Goal: Task Accomplishment & Management: Manage account settings

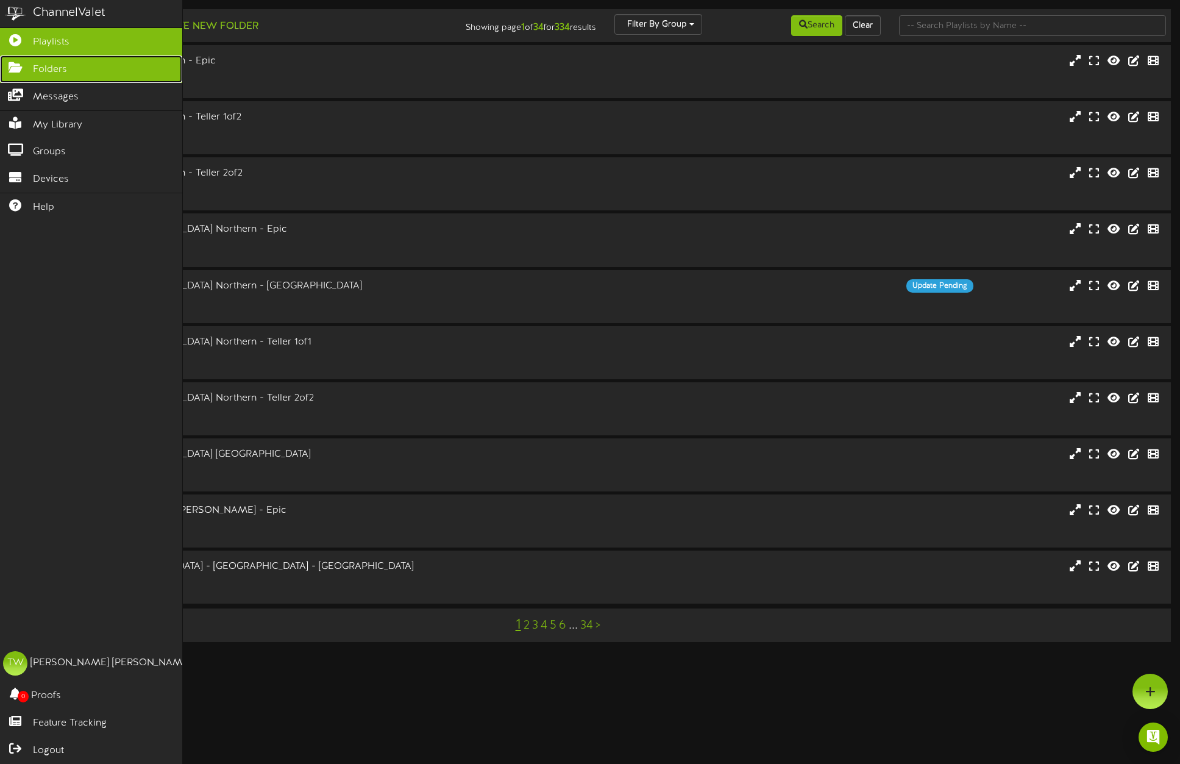
click at [16, 68] on icon at bounding box center [15, 66] width 30 height 9
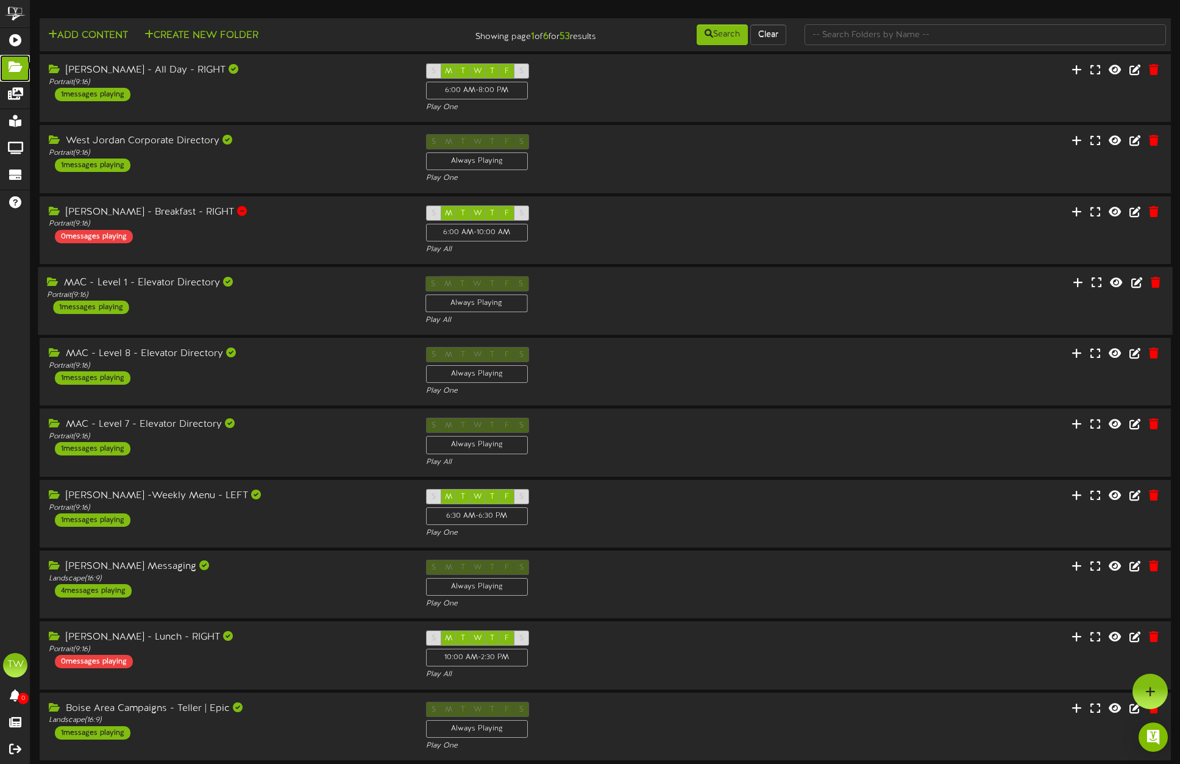
scroll to position [46, 0]
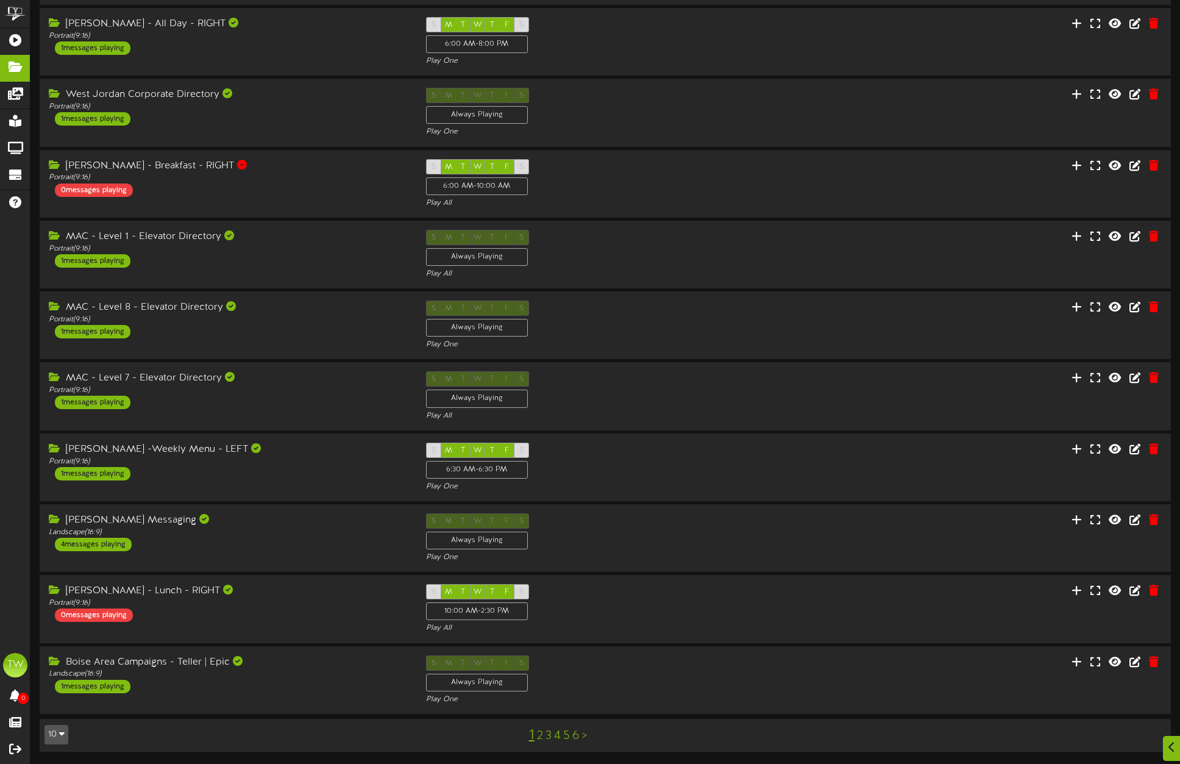
click at [540, 736] on link "2" at bounding box center [540, 735] width 6 height 13
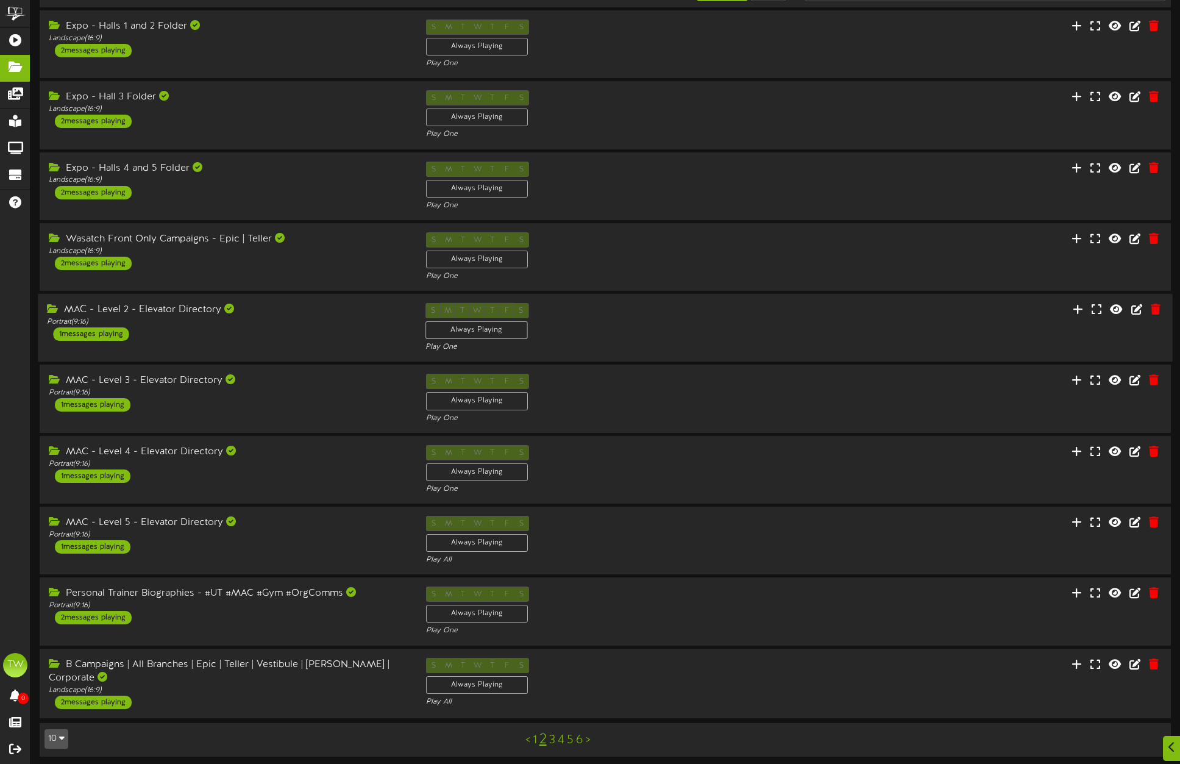
scroll to position [46, 0]
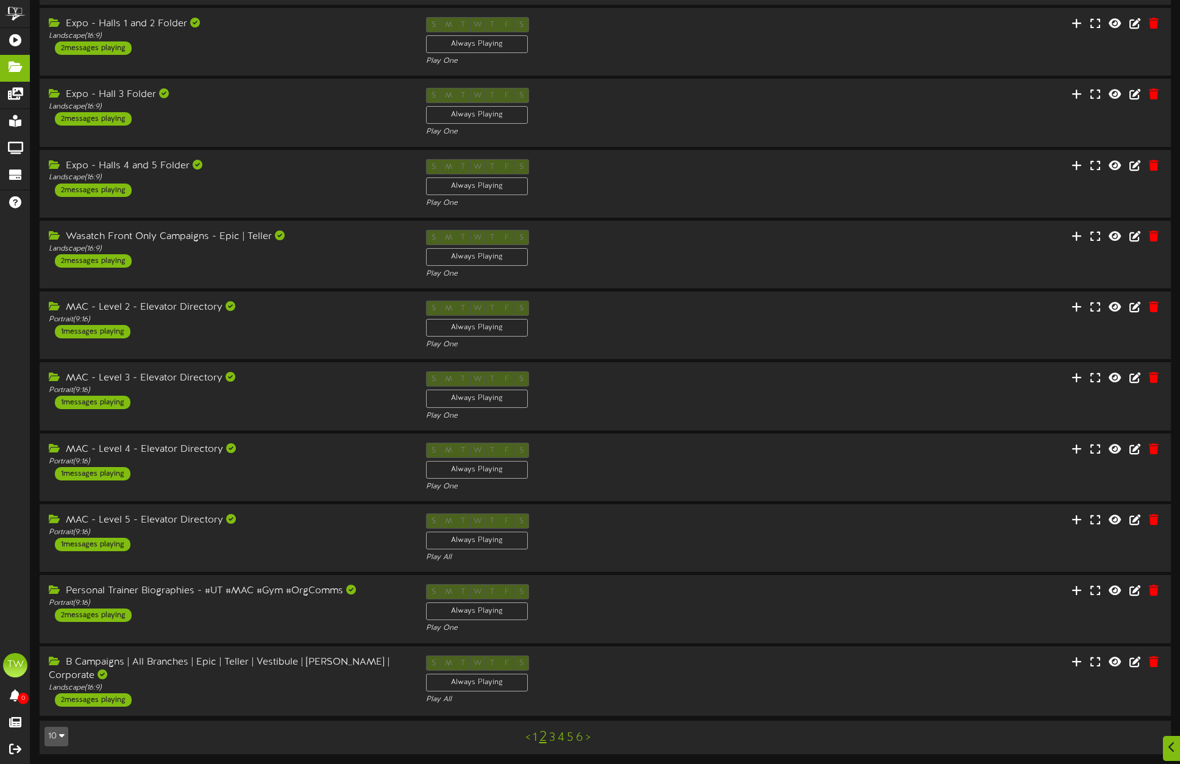
click at [554, 737] on link "3" at bounding box center [552, 737] width 6 height 13
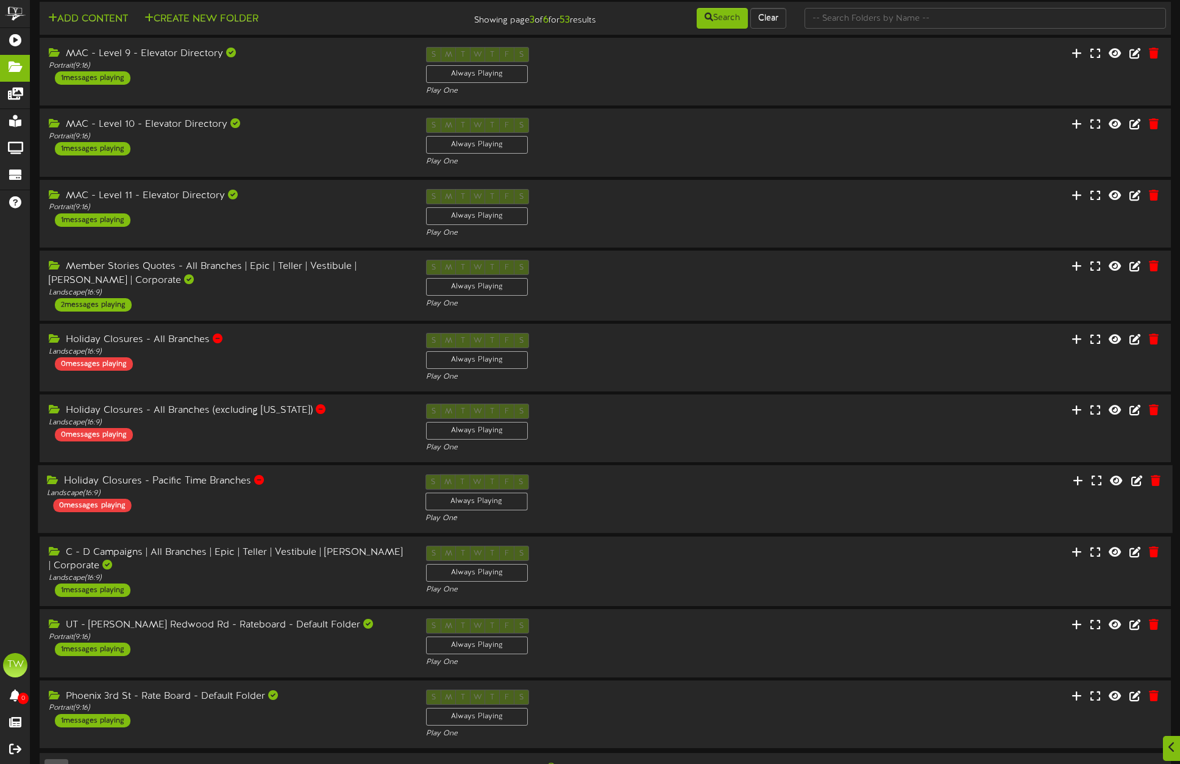
scroll to position [51, 0]
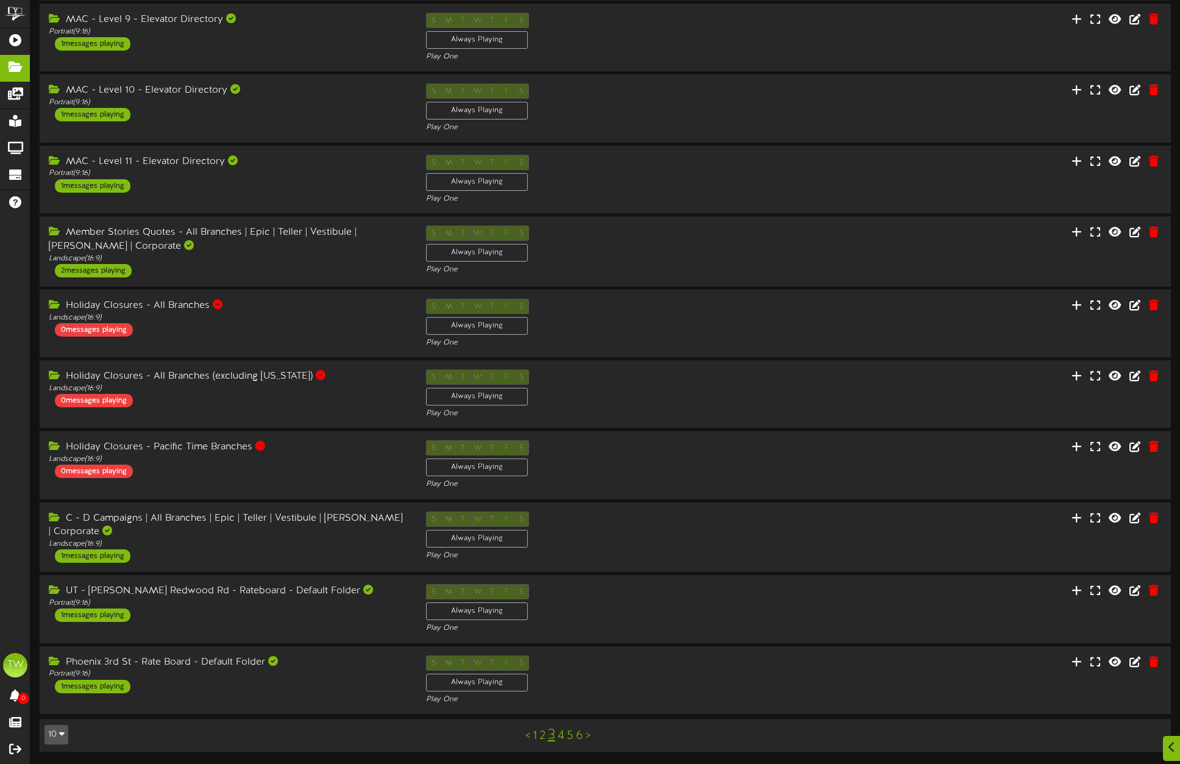
click at [563, 738] on link "4" at bounding box center [561, 735] width 7 height 13
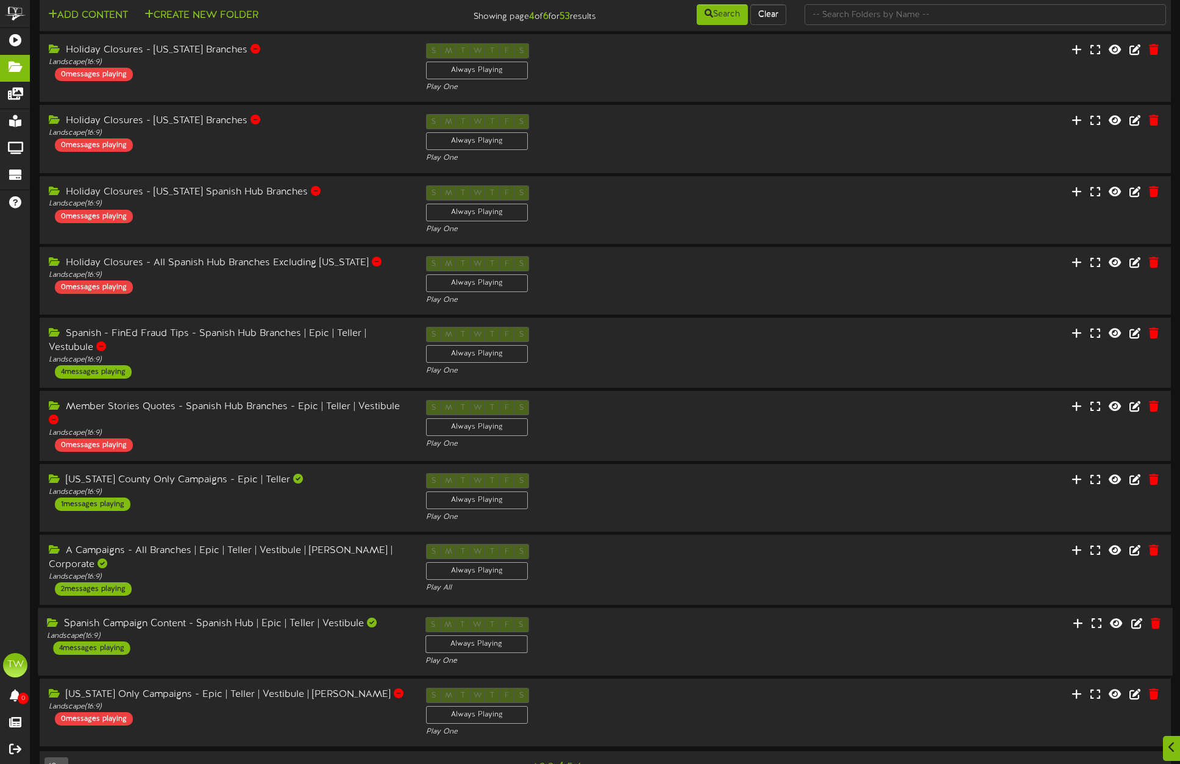
scroll to position [49, 0]
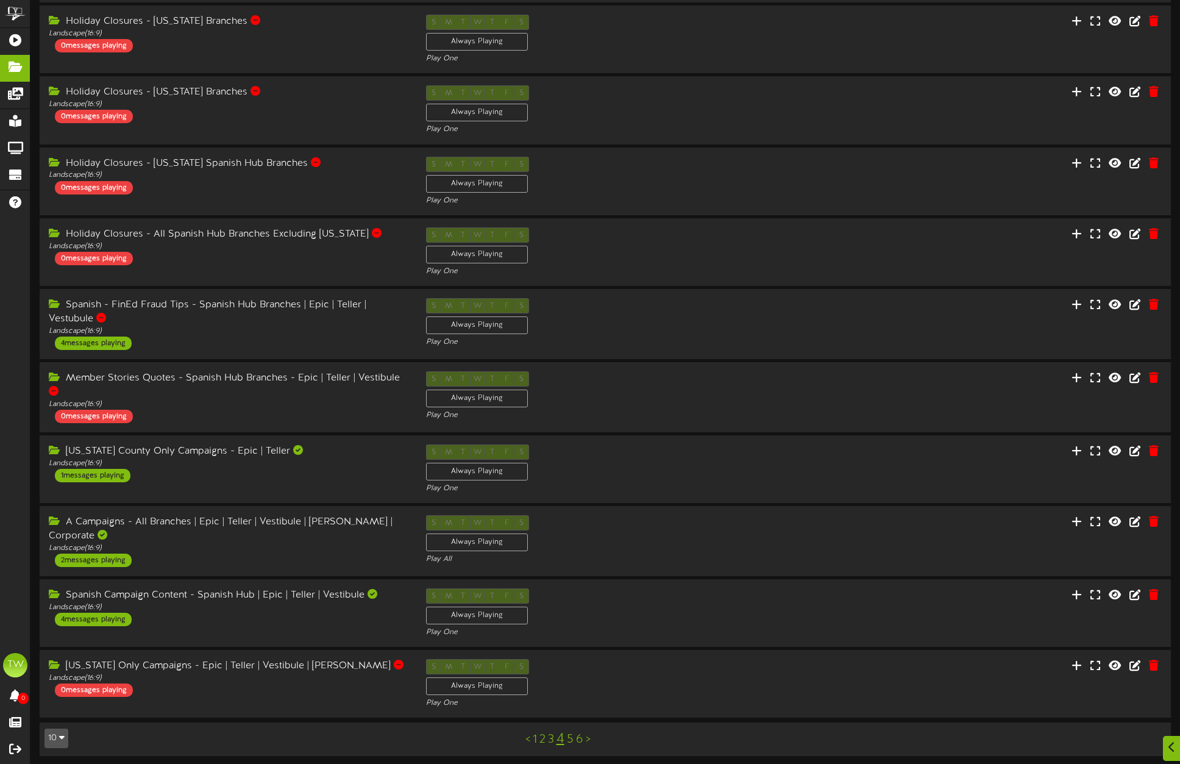
click at [571, 738] on link "5" at bounding box center [570, 739] width 7 height 13
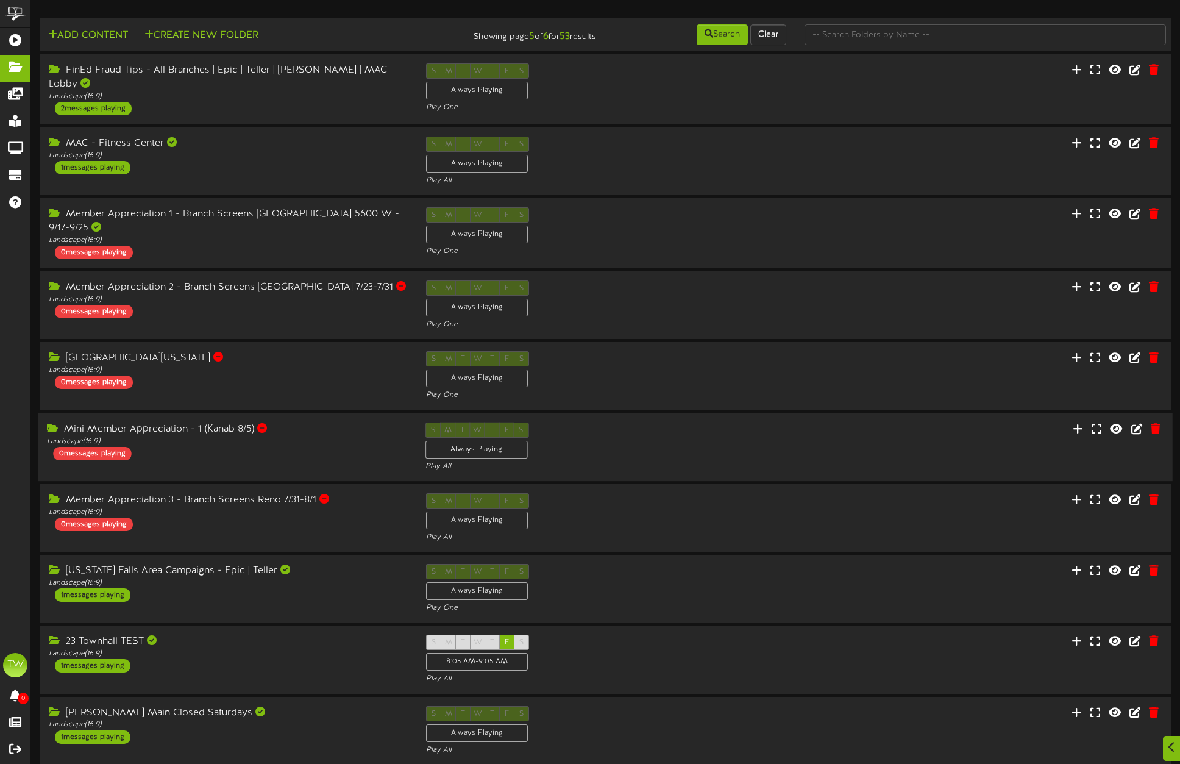
scroll to position [49, 0]
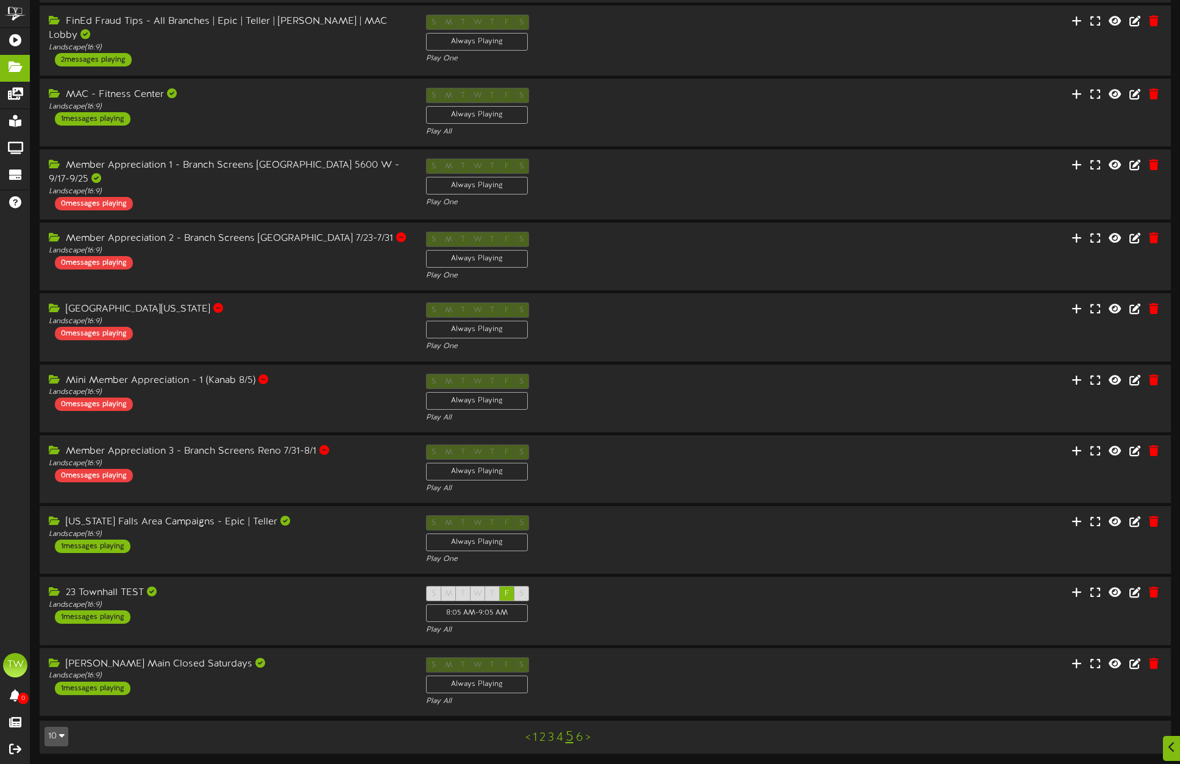
click at [581, 736] on link "6" at bounding box center [579, 737] width 7 height 13
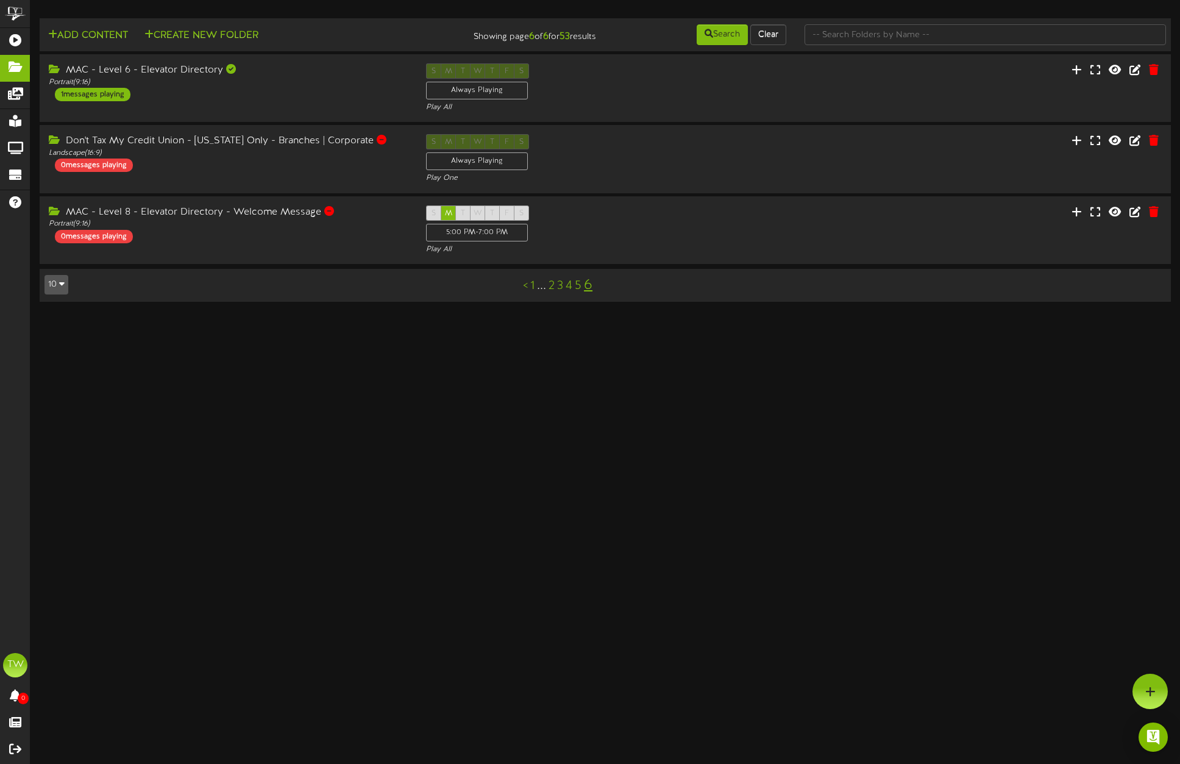
click at [533, 285] on link "1" at bounding box center [532, 285] width 4 height 13
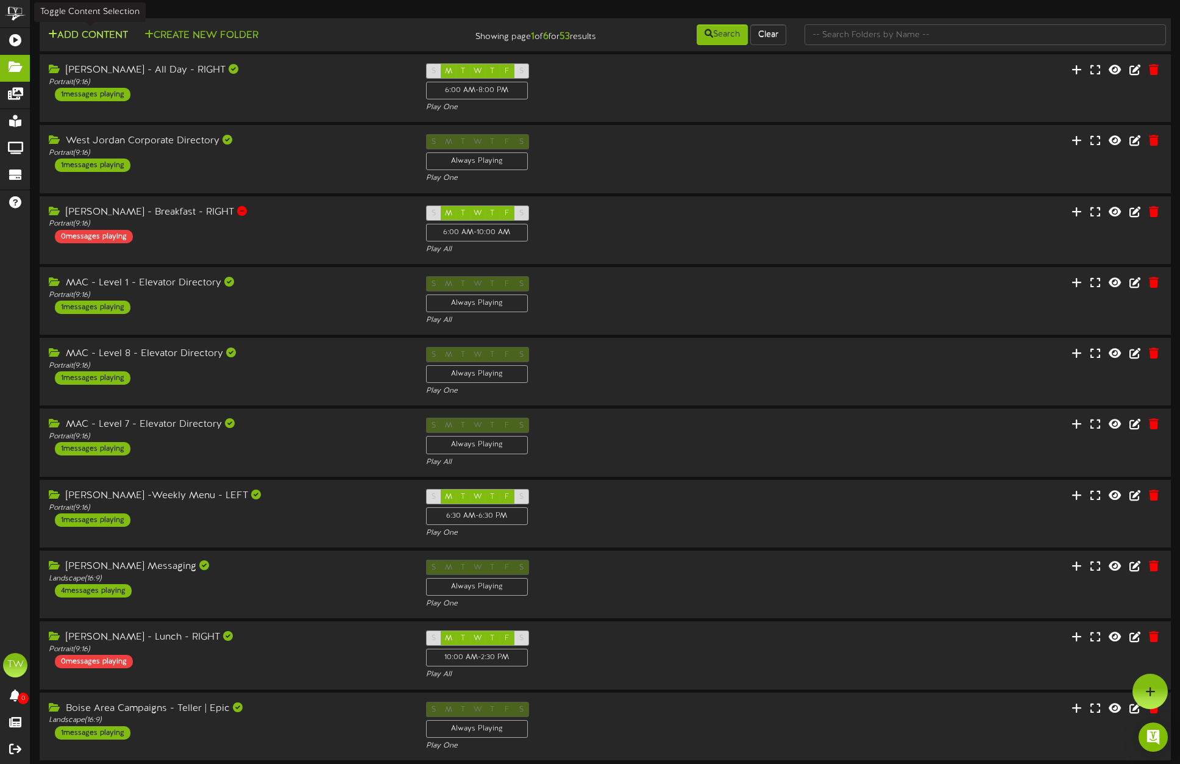
click at [99, 34] on button "Add Content" at bounding box center [87, 35] width 87 height 15
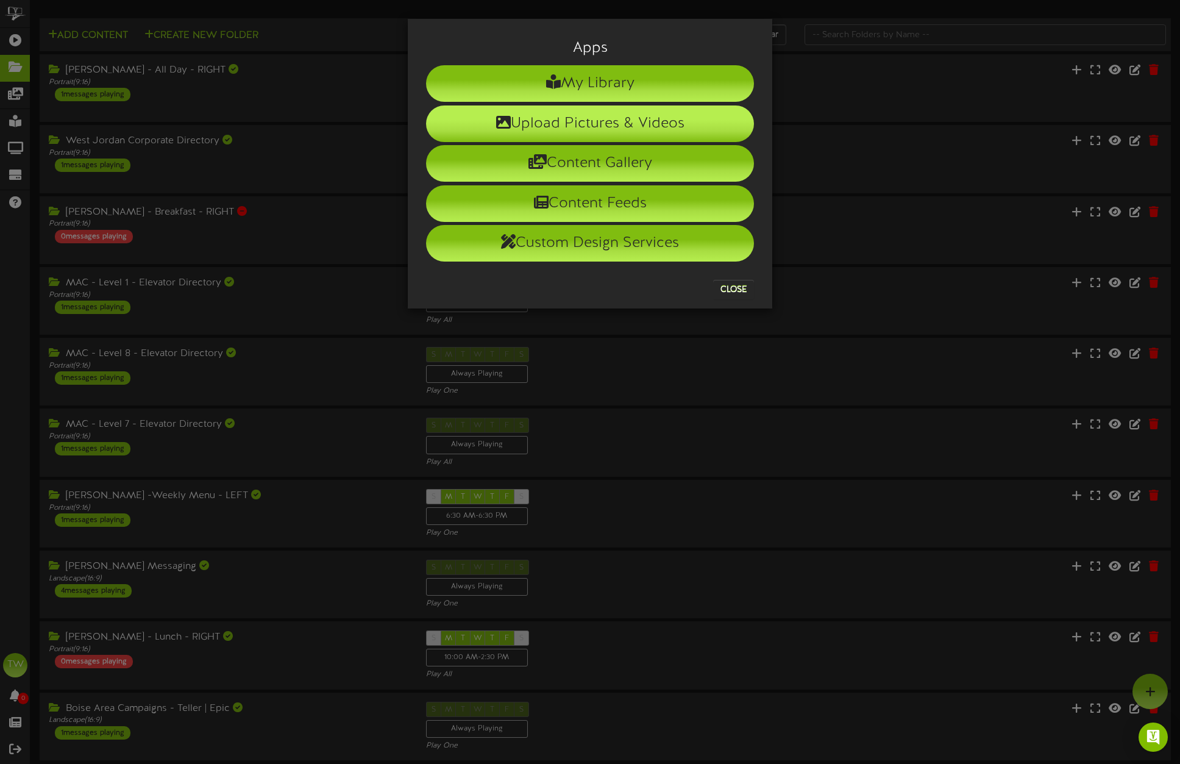
click at [606, 123] on li "Upload Pictures & Videos" at bounding box center [590, 123] width 328 height 37
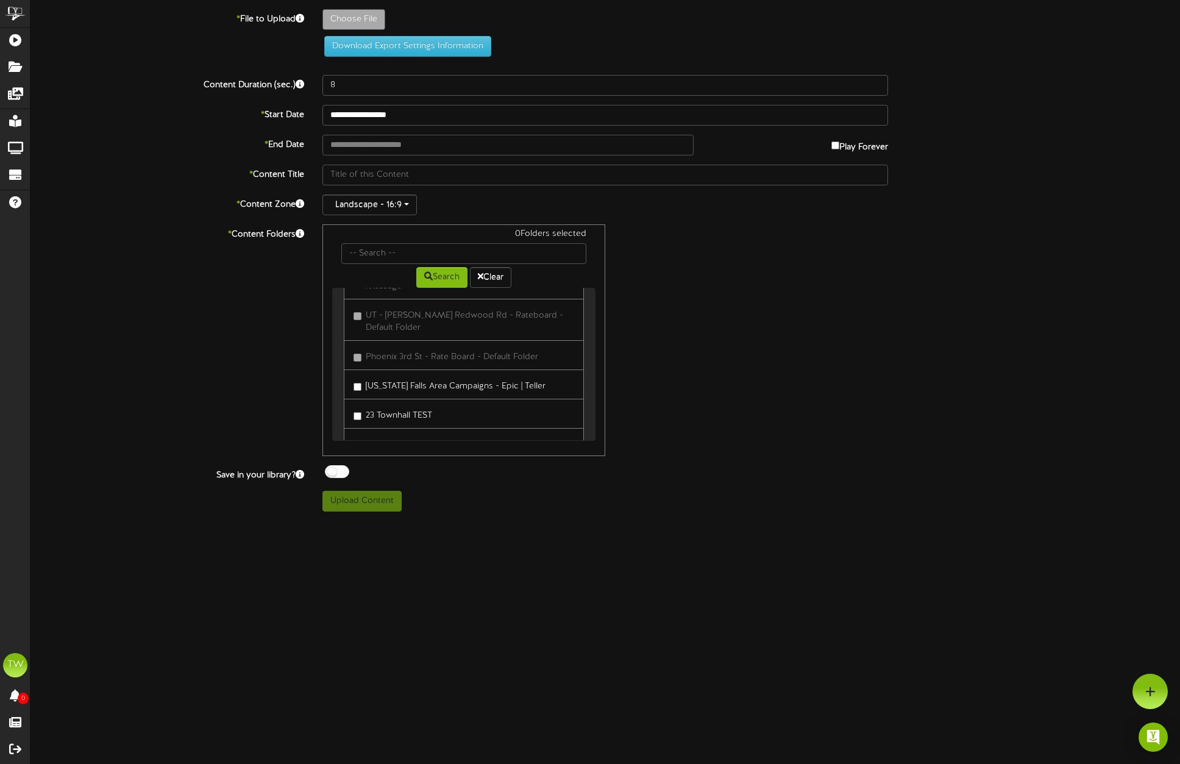
scroll to position [1641, 0]
click at [738, 372] on div "0 Folders selected Search Clear Expo - Halls 1 and 2 Folder Expo - Hall 3 Folder" at bounding box center [605, 340] width 584 height 232
click at [761, 310] on div "0 Folders selected Search Clear Expo - Halls 1 and 2 Folder Expo - Hall 3 Folder" at bounding box center [605, 340] width 584 height 232
drag, startPoint x: 138, startPoint y: 251, endPoint x: 51, endPoint y: 99, distance: 174.2
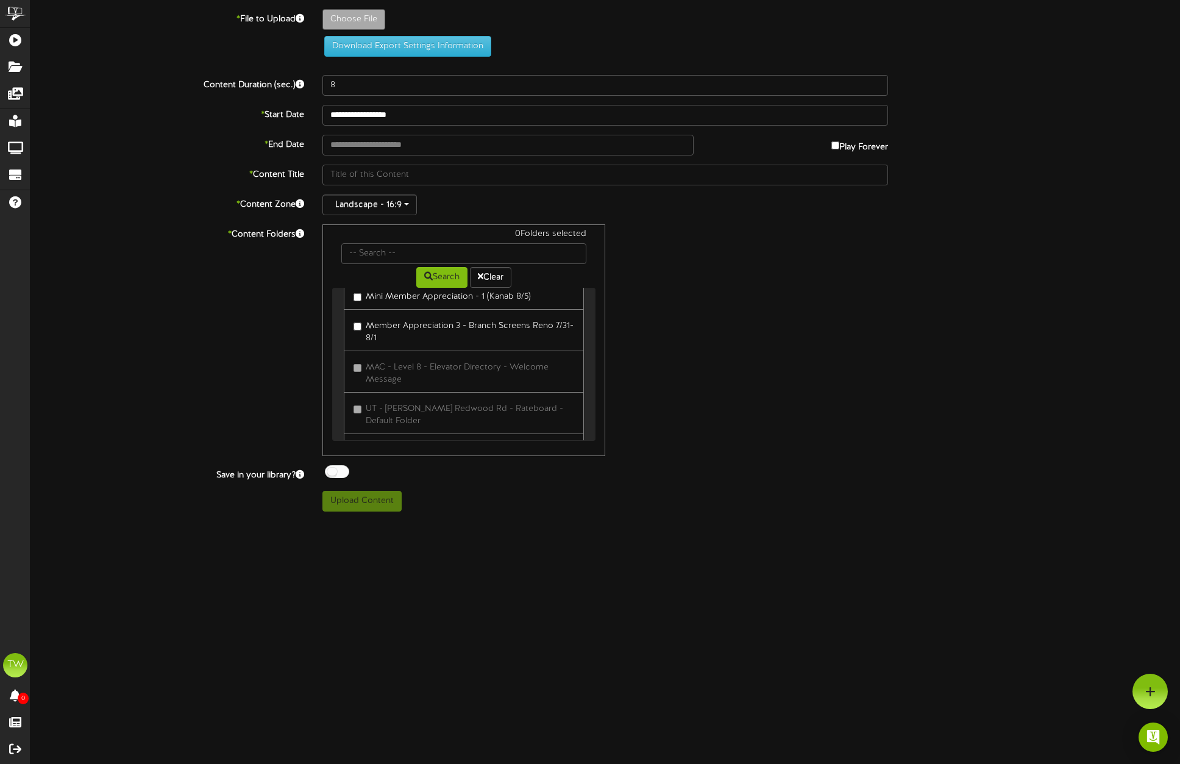
click at [136, 247] on div "* Content Folders 0 Folders selected Search Clear Expo - Halls 1 and 2 Folder E…" at bounding box center [605, 340] width 1168 height 232
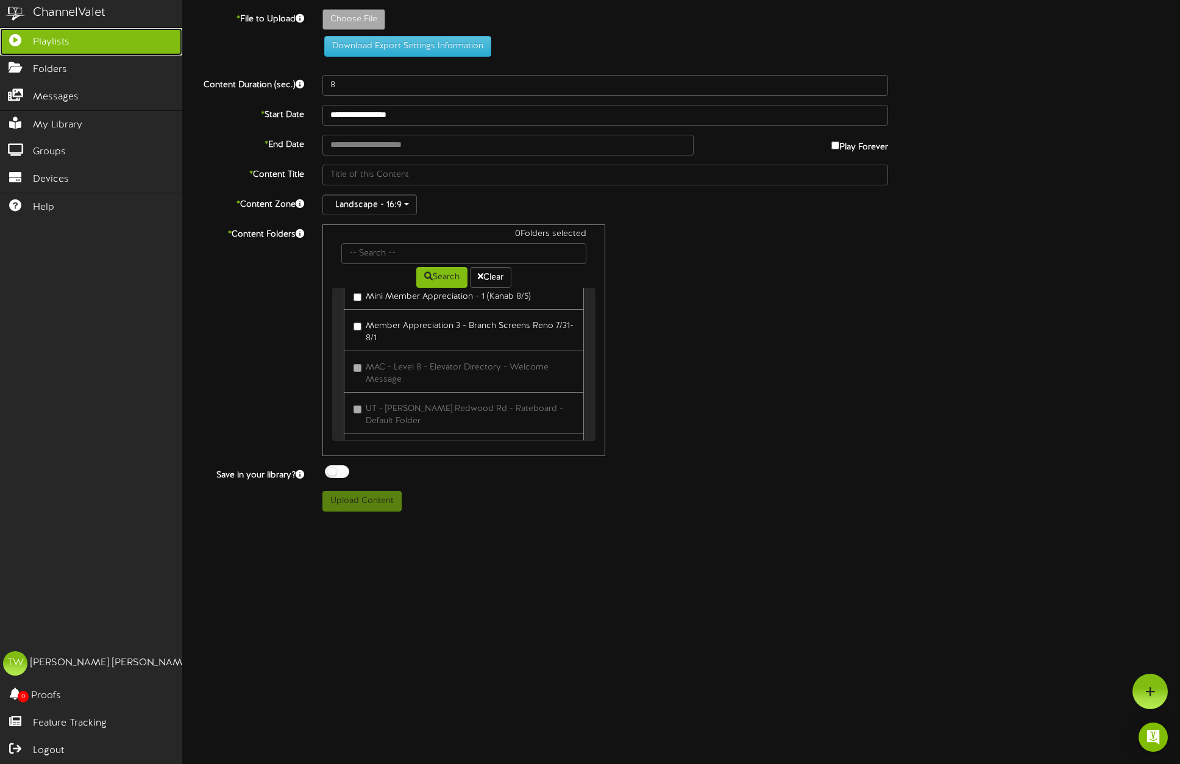
click at [40, 42] on span "Playlists" at bounding box center [51, 42] width 37 height 14
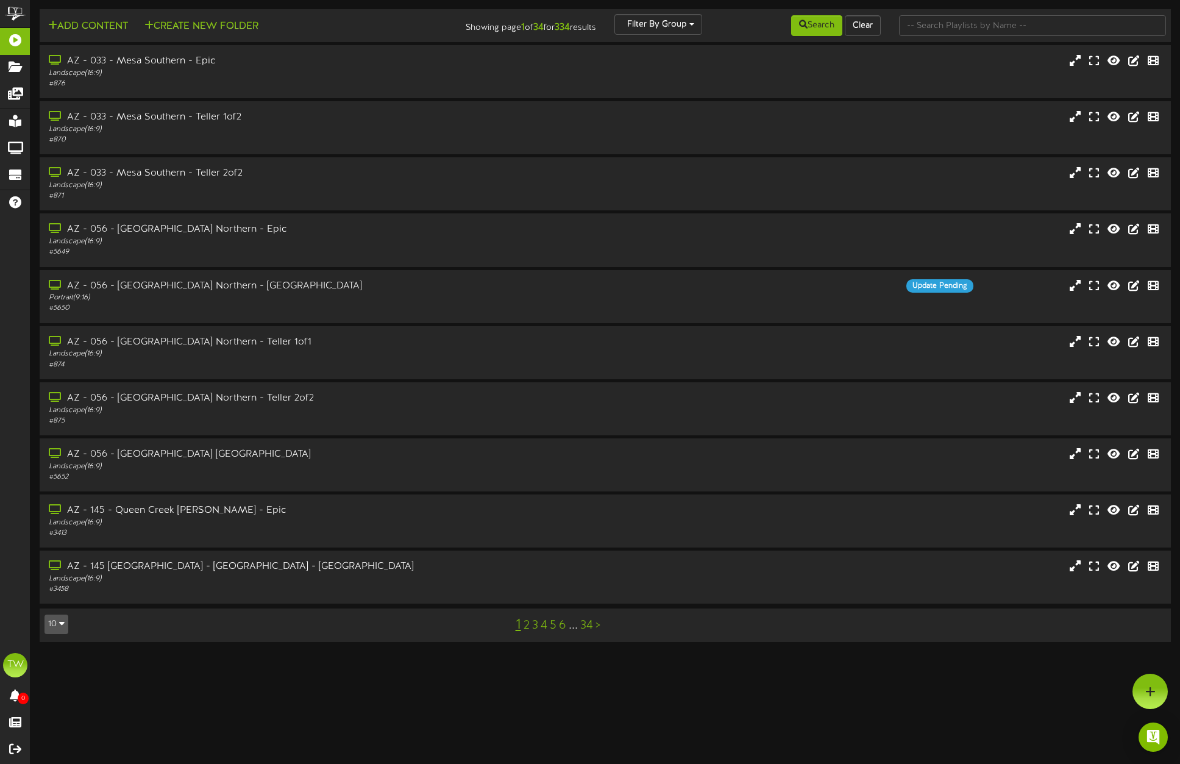
click at [525, 624] on link "2" at bounding box center [527, 625] width 6 height 13
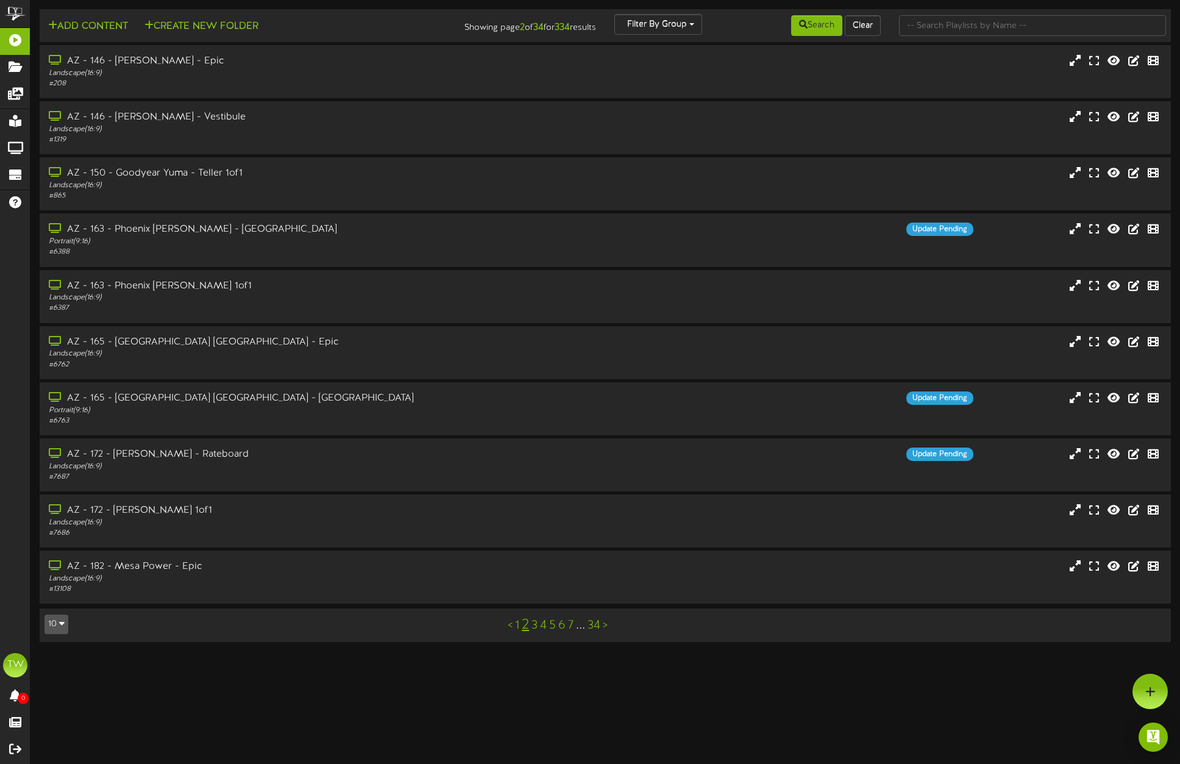
click at [536, 625] on link "3" at bounding box center [534, 625] width 6 height 13
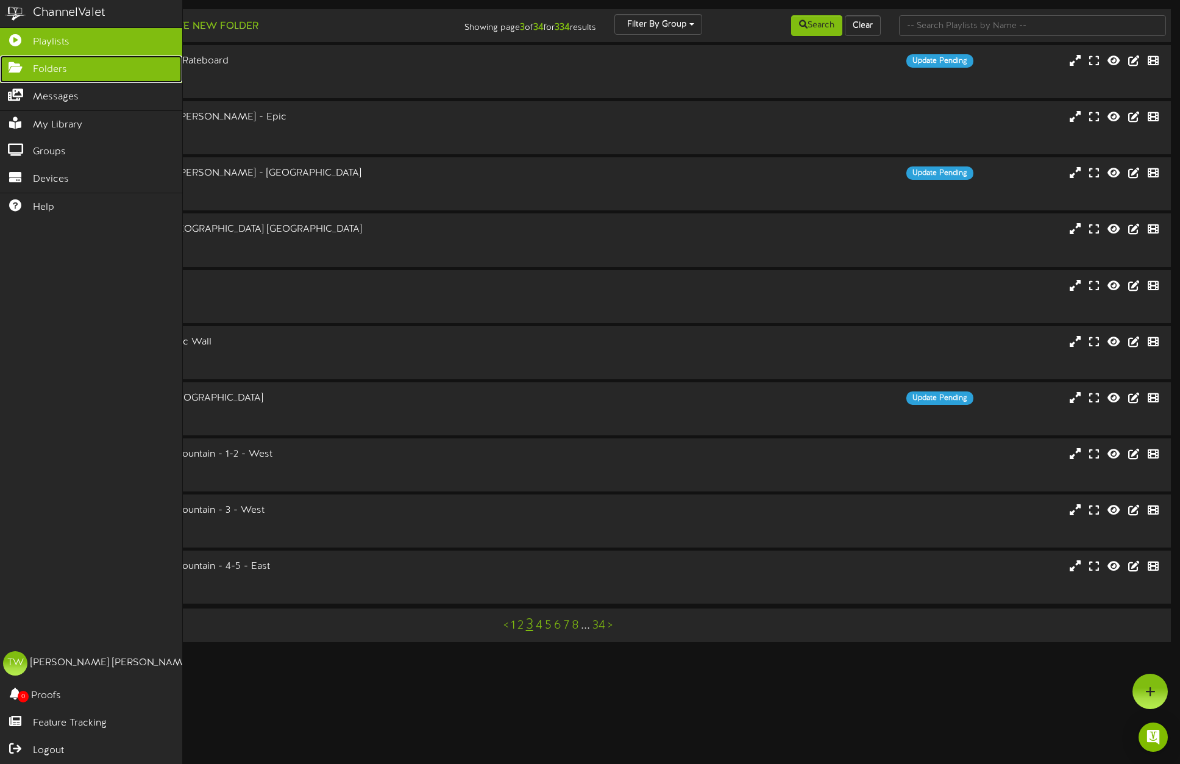
click at [41, 70] on span "Folders" at bounding box center [50, 70] width 34 height 14
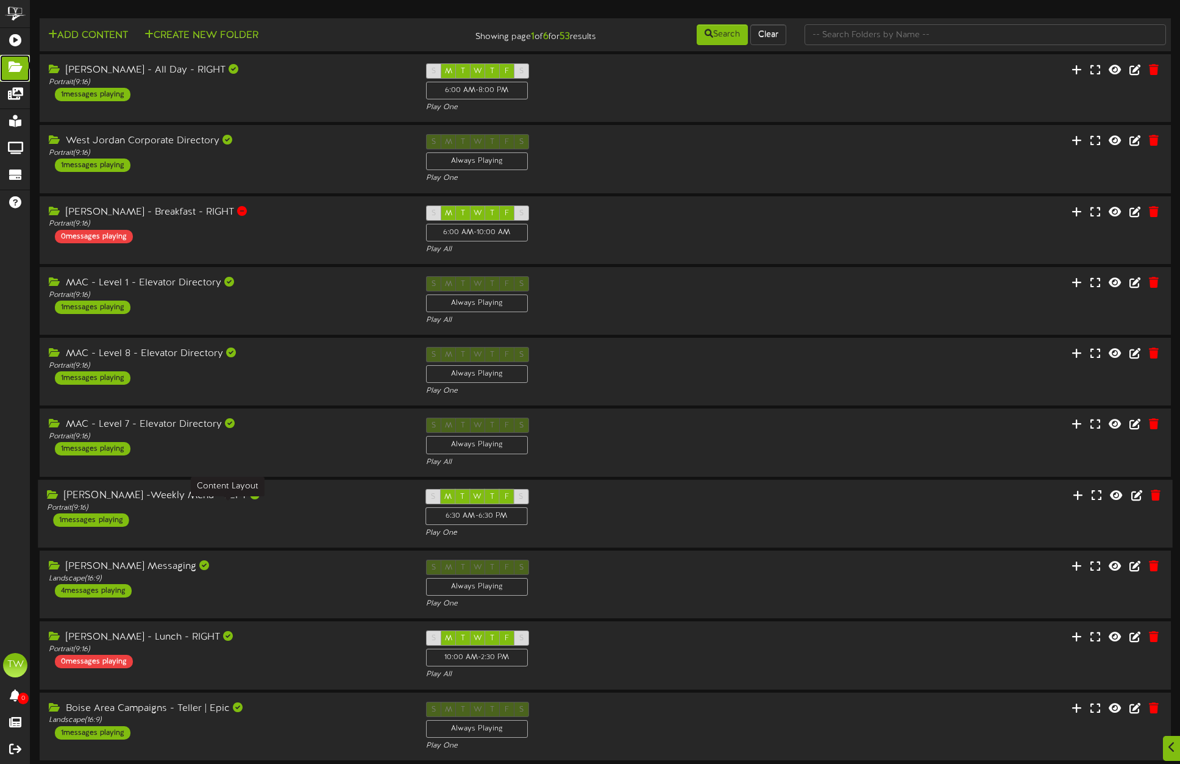
scroll to position [46, 0]
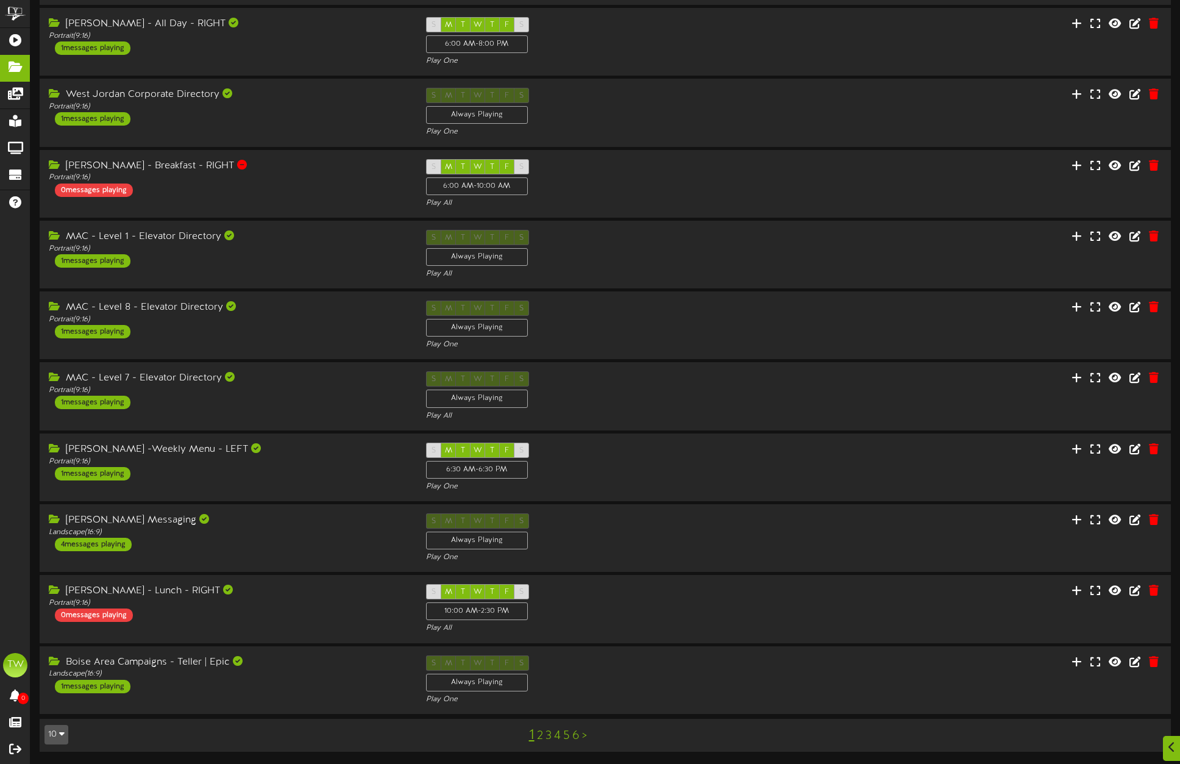
click at [541, 734] on link "2" at bounding box center [540, 735] width 6 height 13
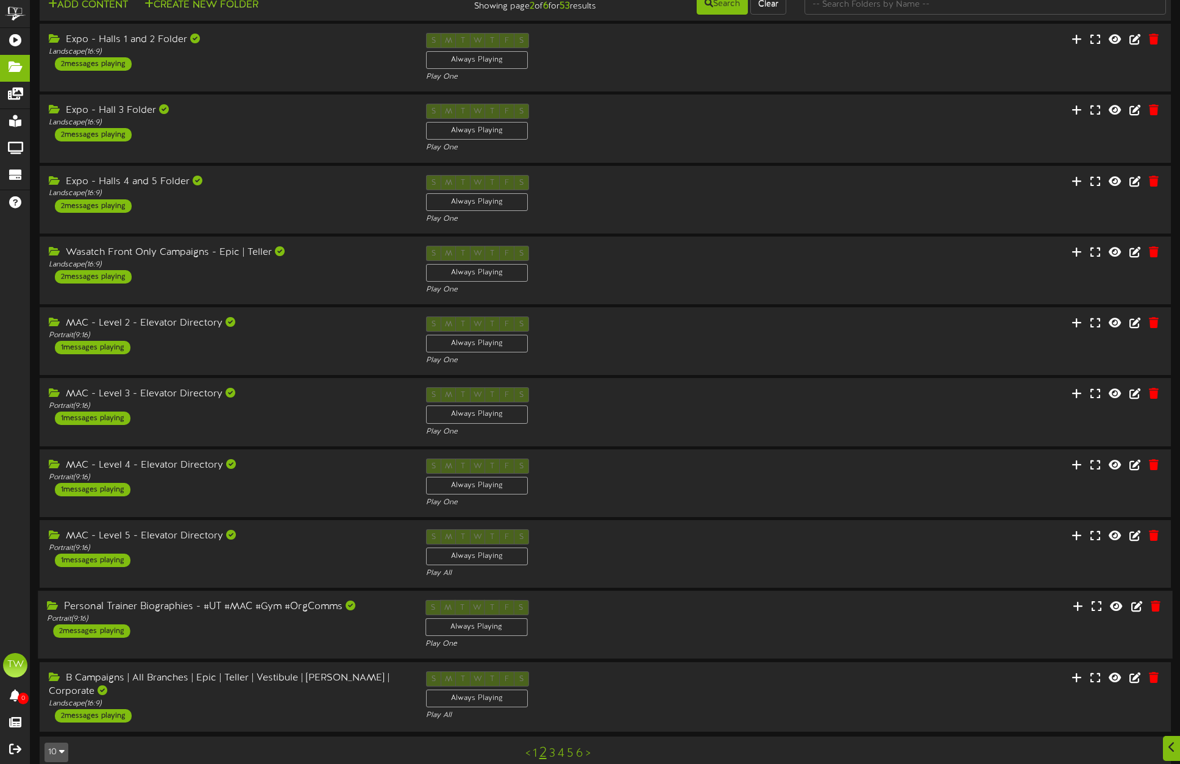
scroll to position [46, 0]
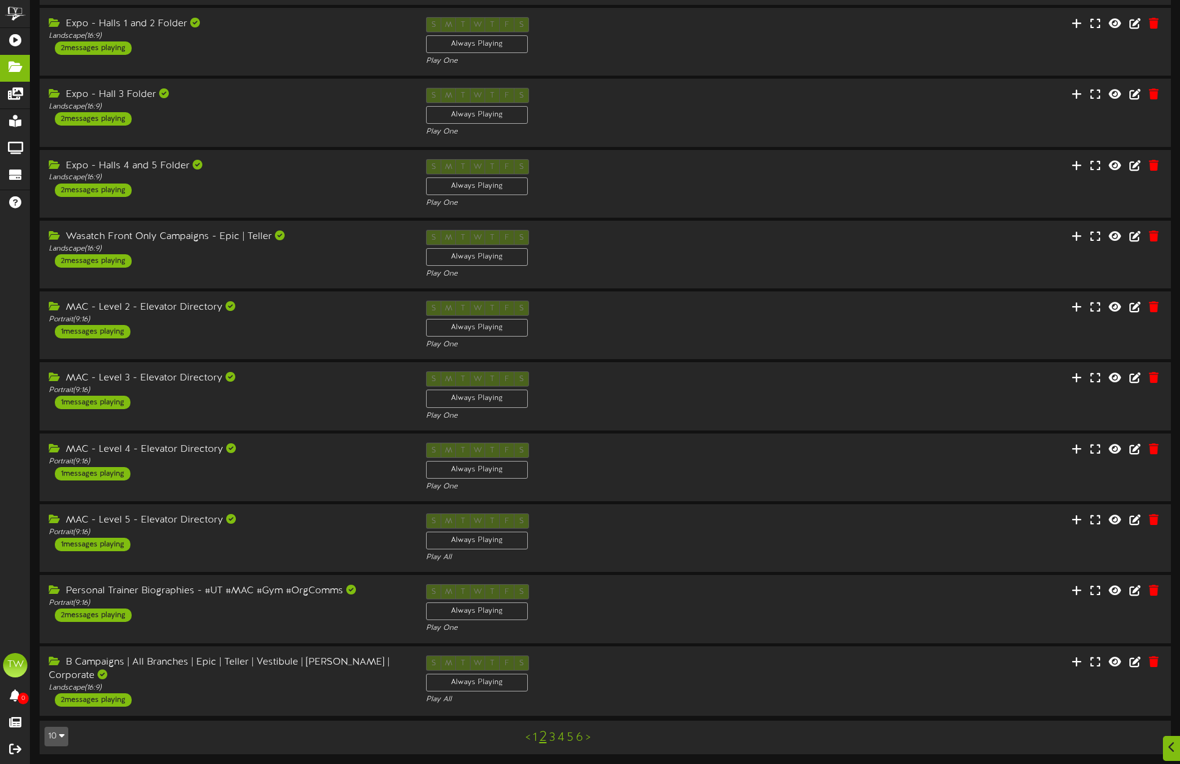
click at [552, 736] on link "3" at bounding box center [552, 737] width 6 height 13
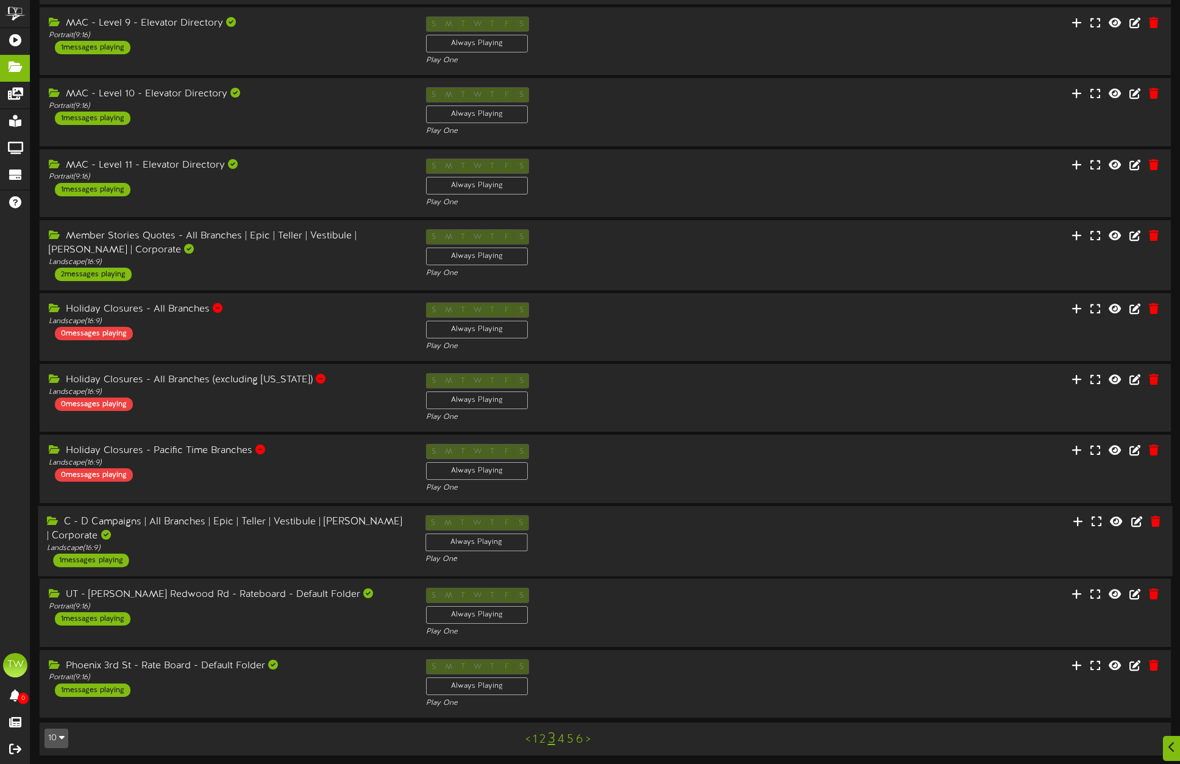
scroll to position [51, 0]
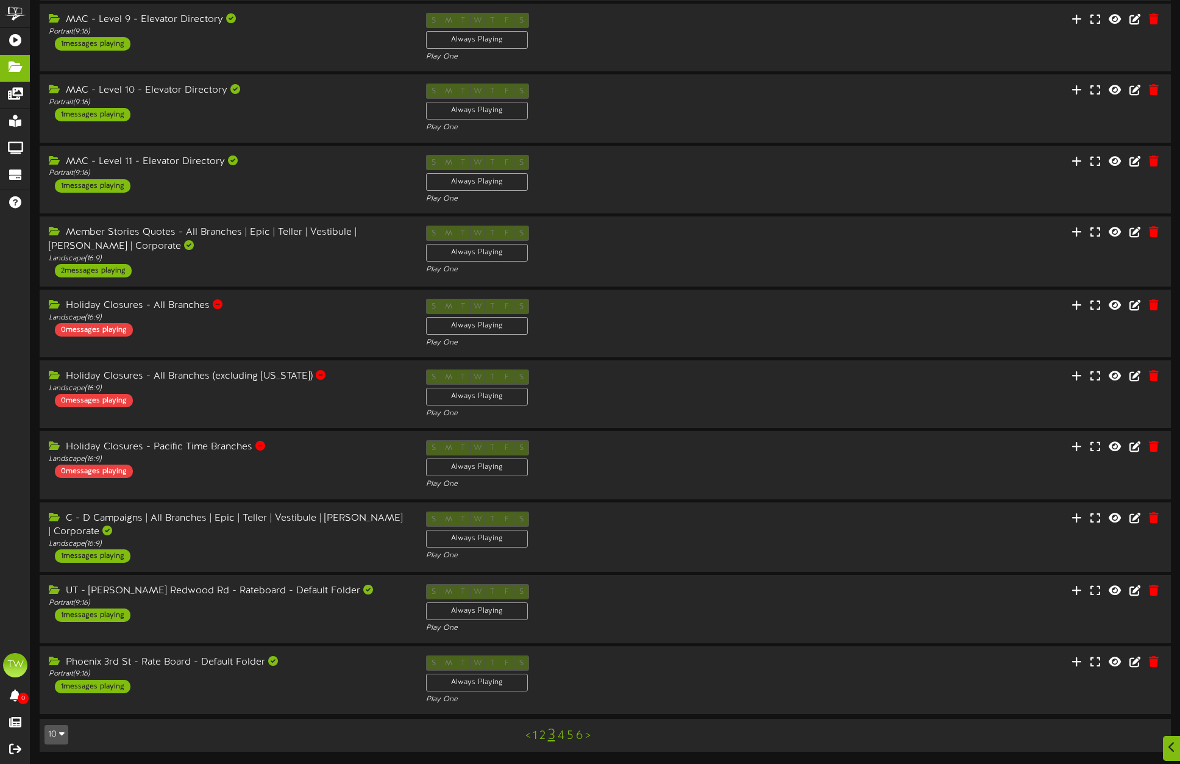
click at [561, 738] on link "4" at bounding box center [561, 735] width 7 height 13
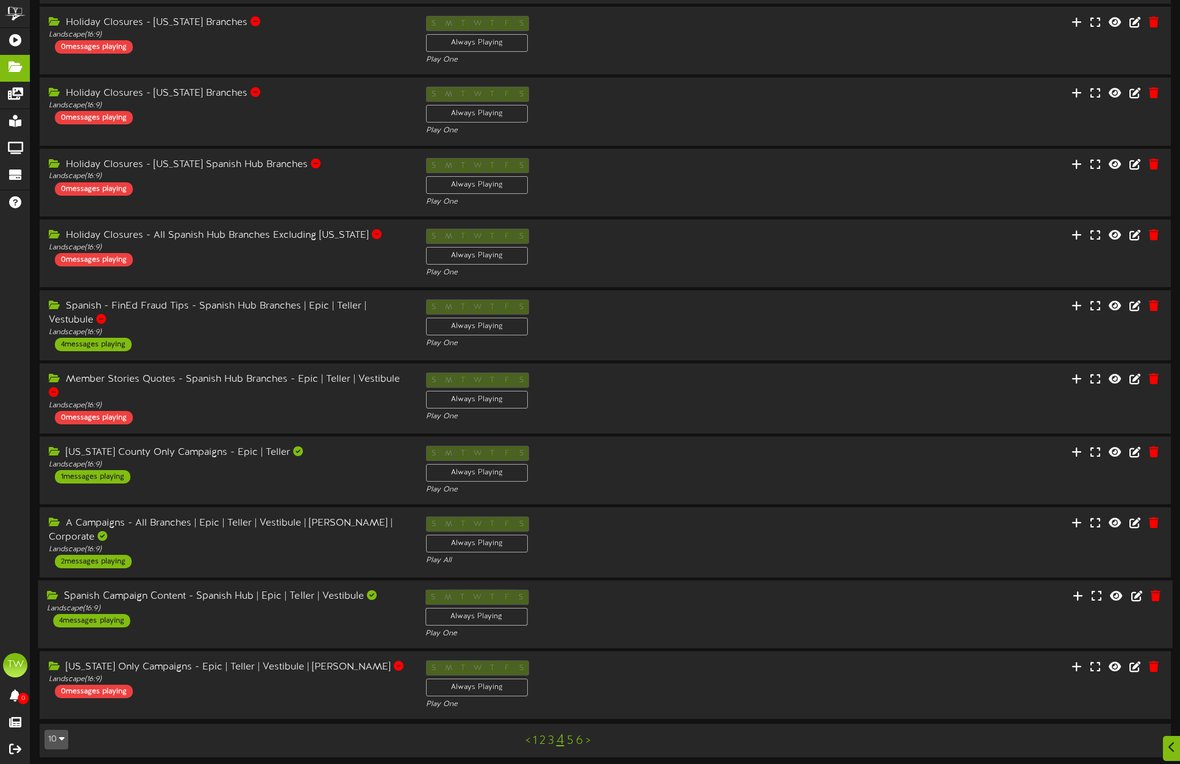
scroll to position [49, 0]
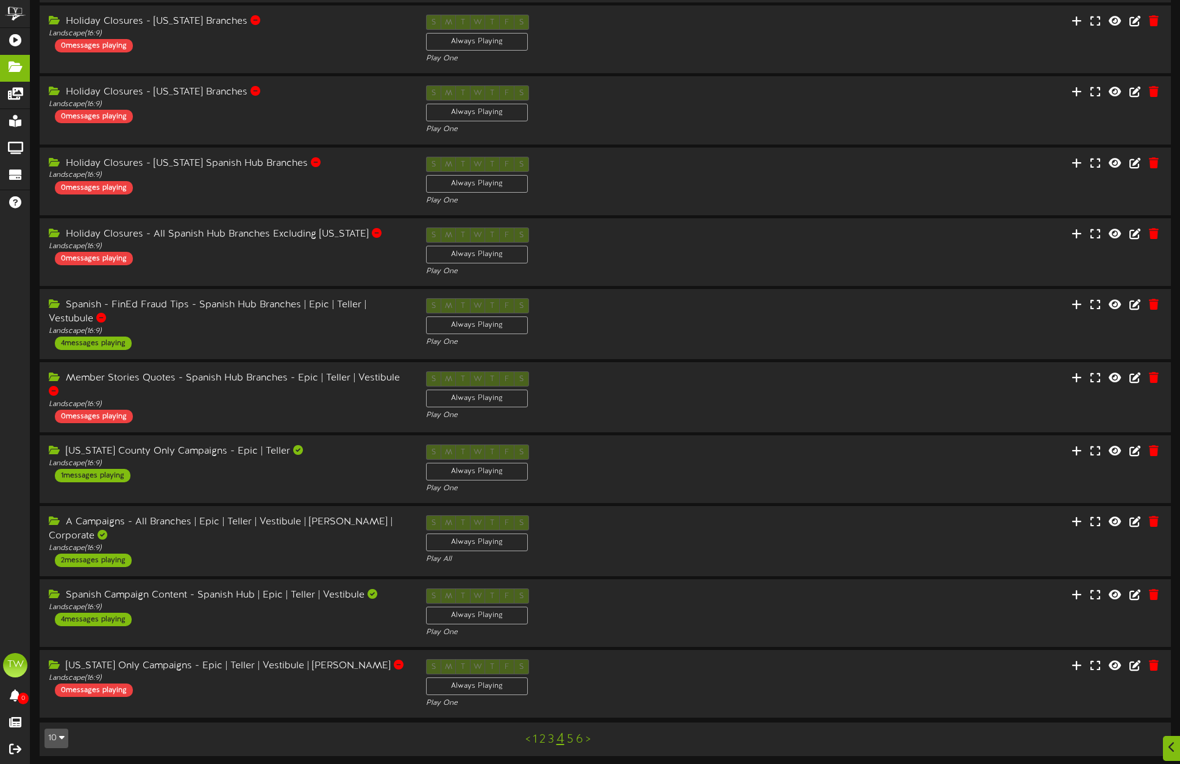
click at [570, 735] on link "5" at bounding box center [570, 739] width 7 height 13
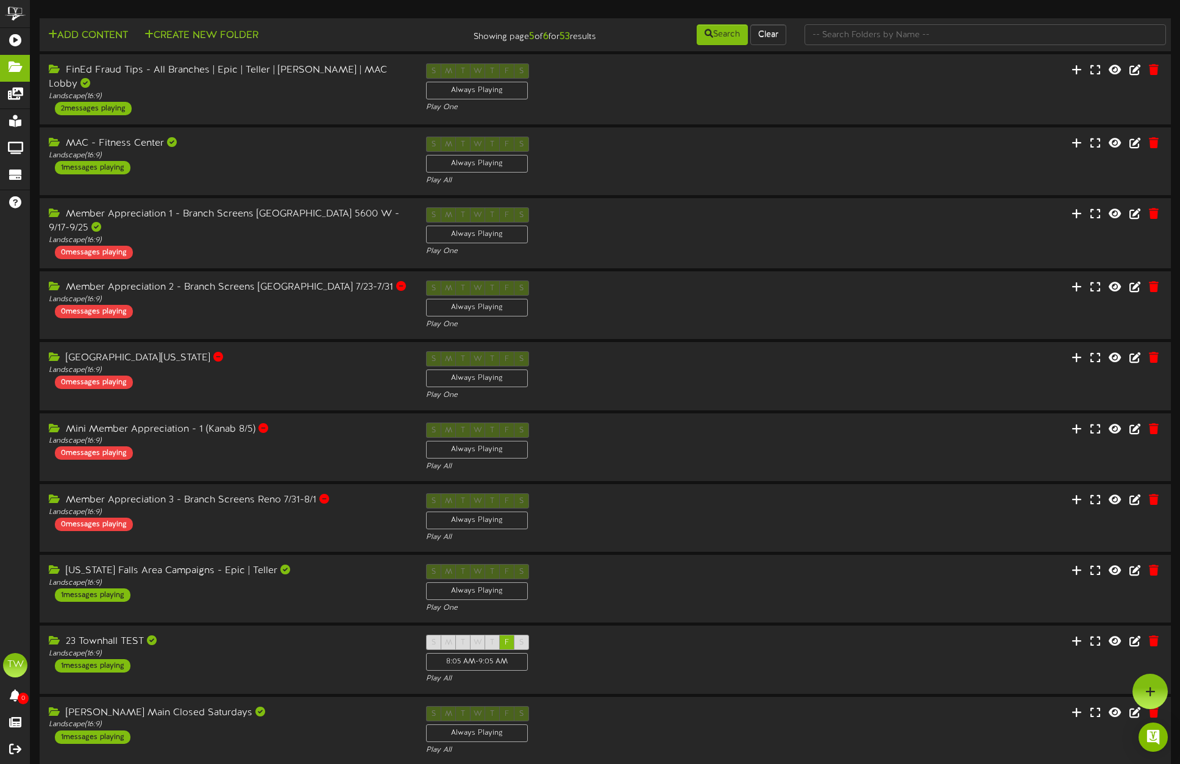
click at [364, 35] on div "Add Content Create New Folder" at bounding box center [225, 33] width 380 height 21
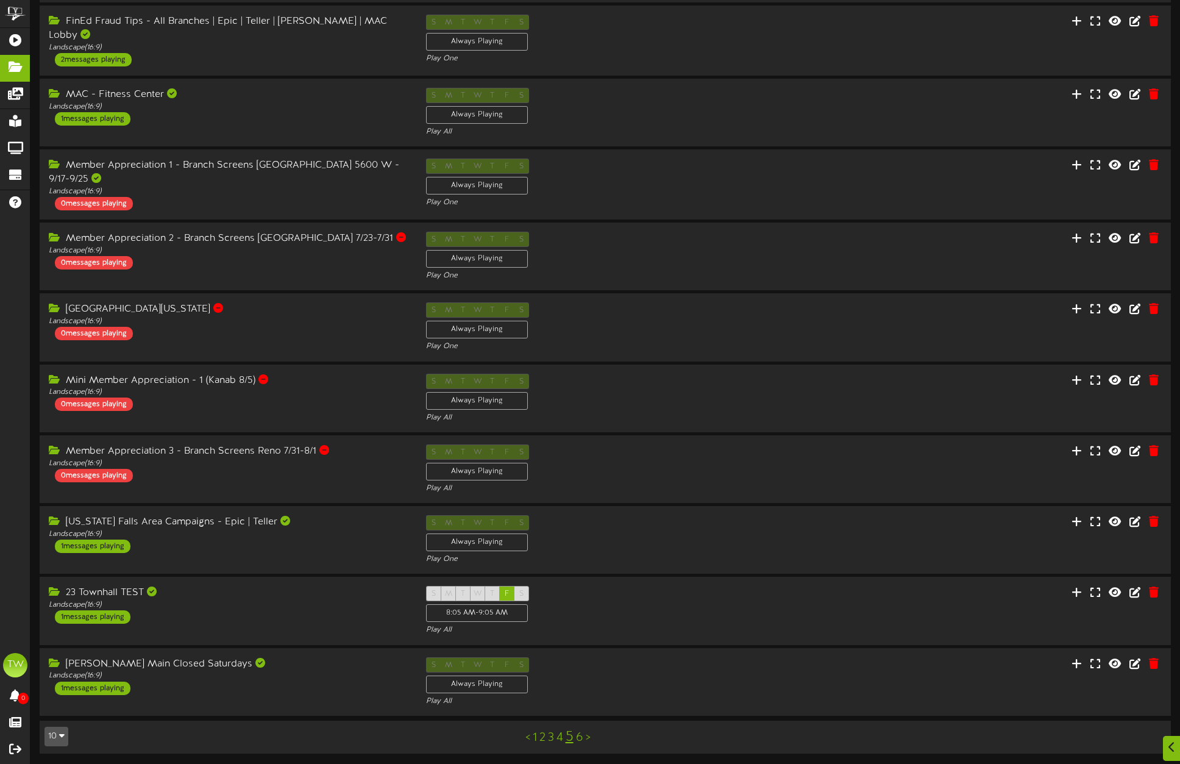
click at [535, 736] on link "1" at bounding box center [535, 737] width 4 height 13
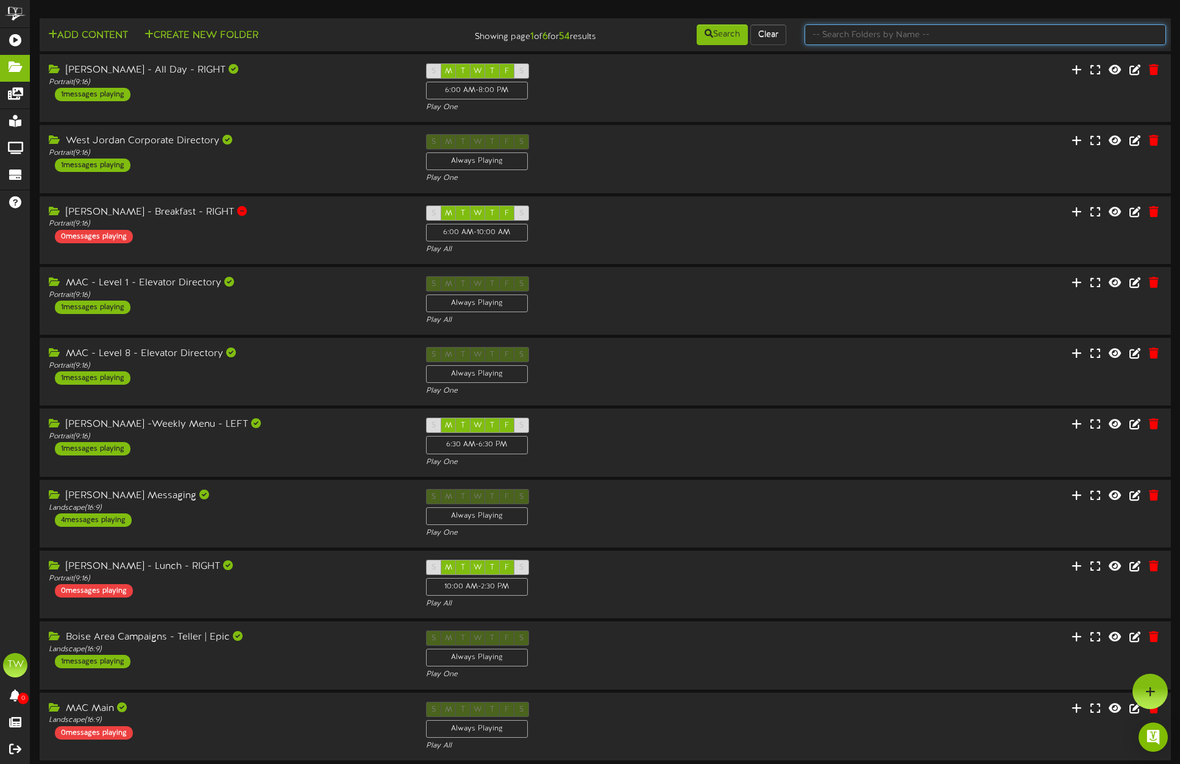
click at [904, 38] on input "text" at bounding box center [985, 34] width 361 height 21
type input "MAC Main"
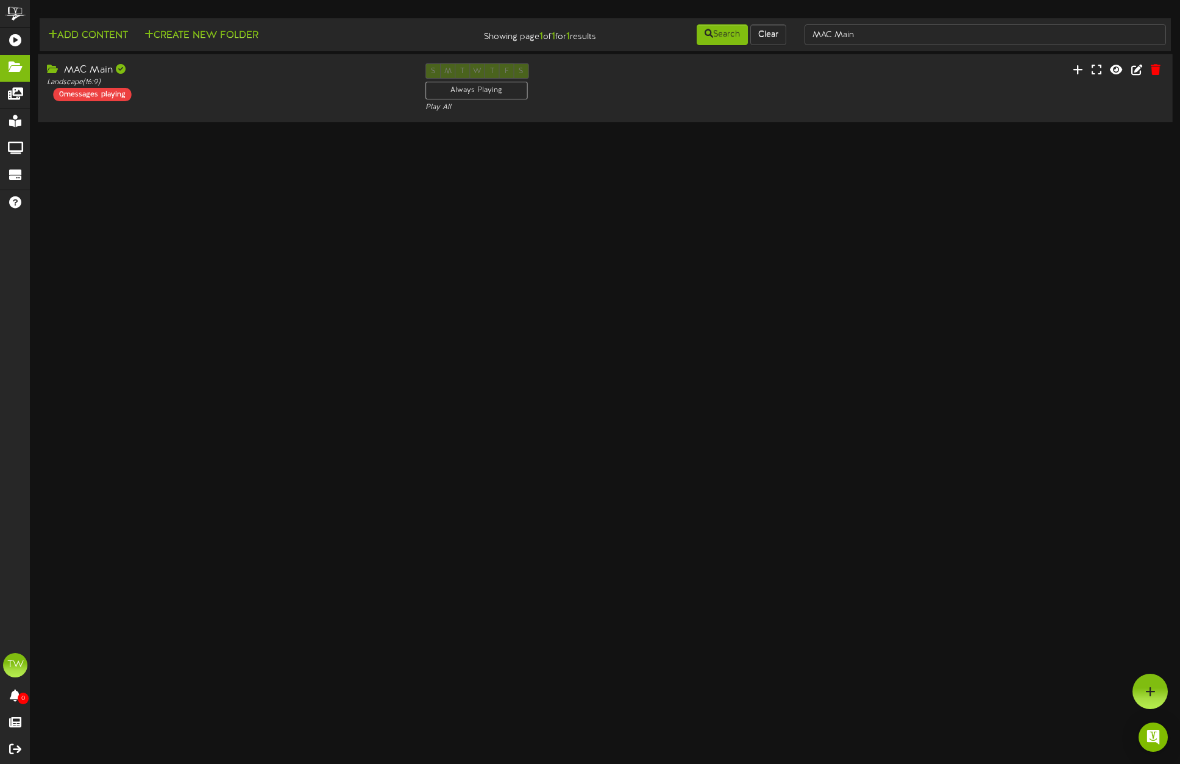
click at [85, 68] on div "MAC Main" at bounding box center [227, 70] width 360 height 14
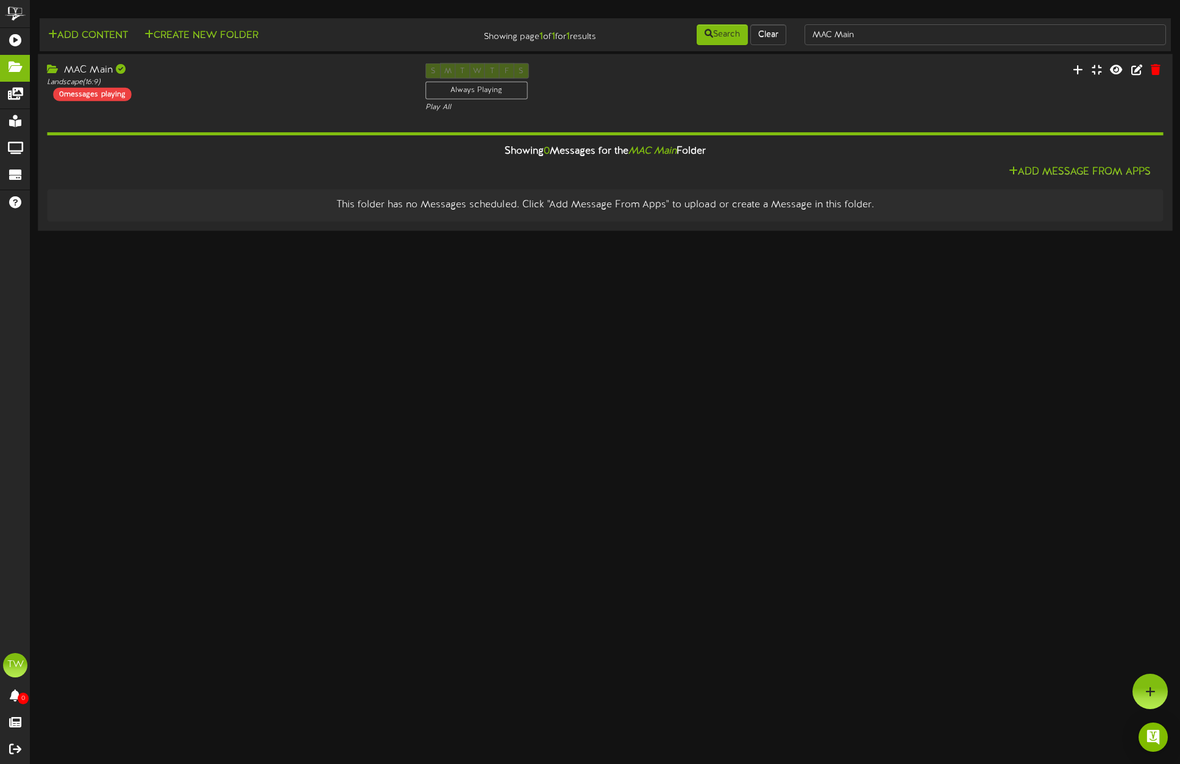
click at [104, 69] on div "MAC Main" at bounding box center [227, 70] width 360 height 14
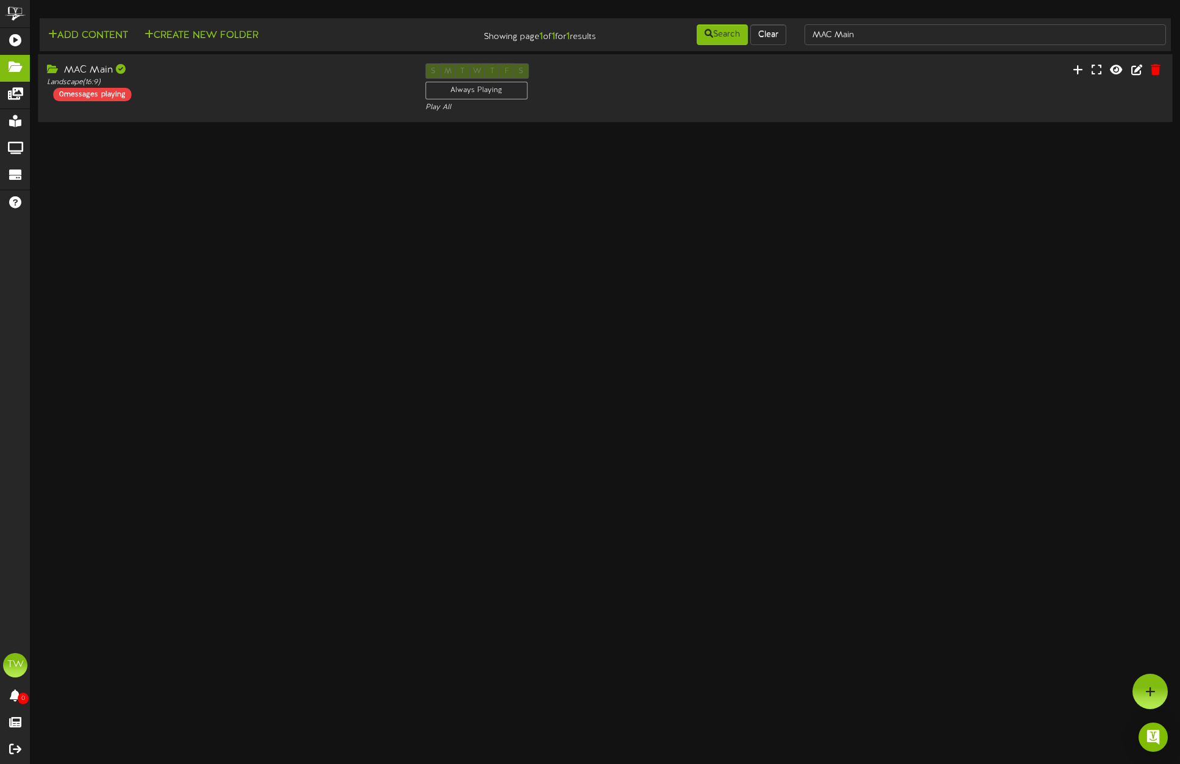
click at [104, 69] on div "MAC Main" at bounding box center [227, 70] width 360 height 14
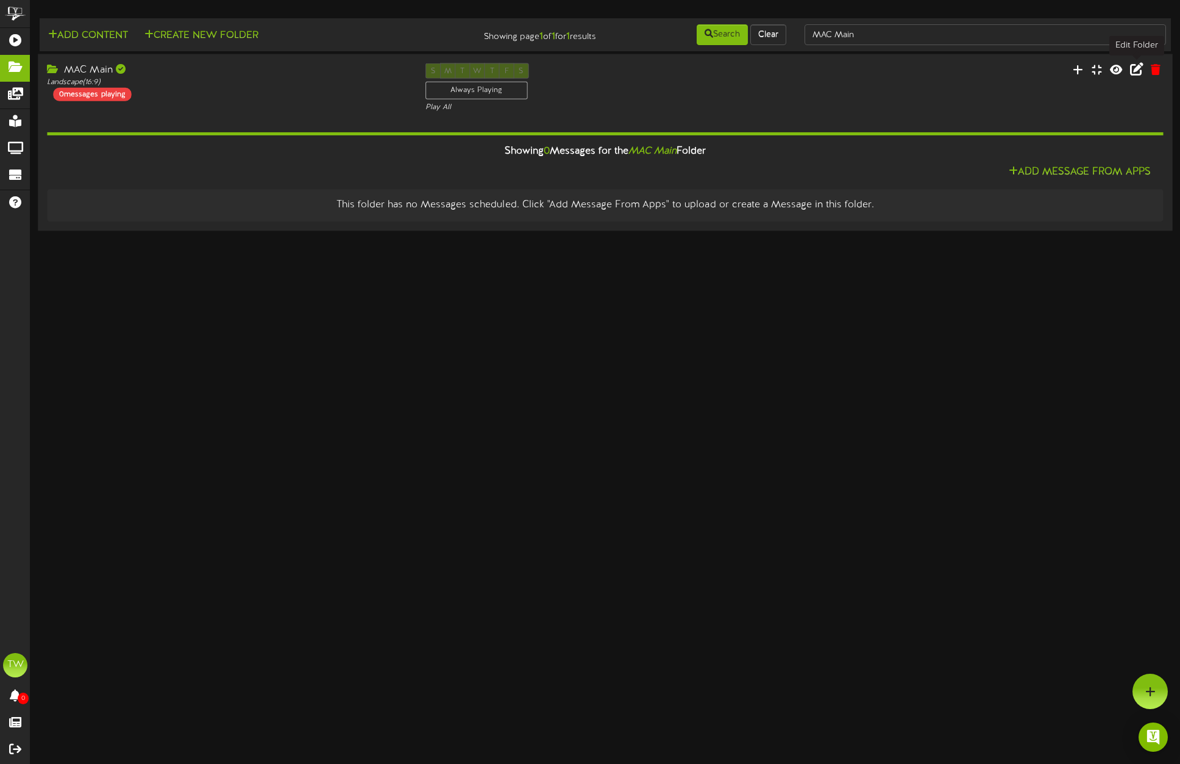
click at [1138, 69] on icon at bounding box center [1136, 68] width 13 height 13
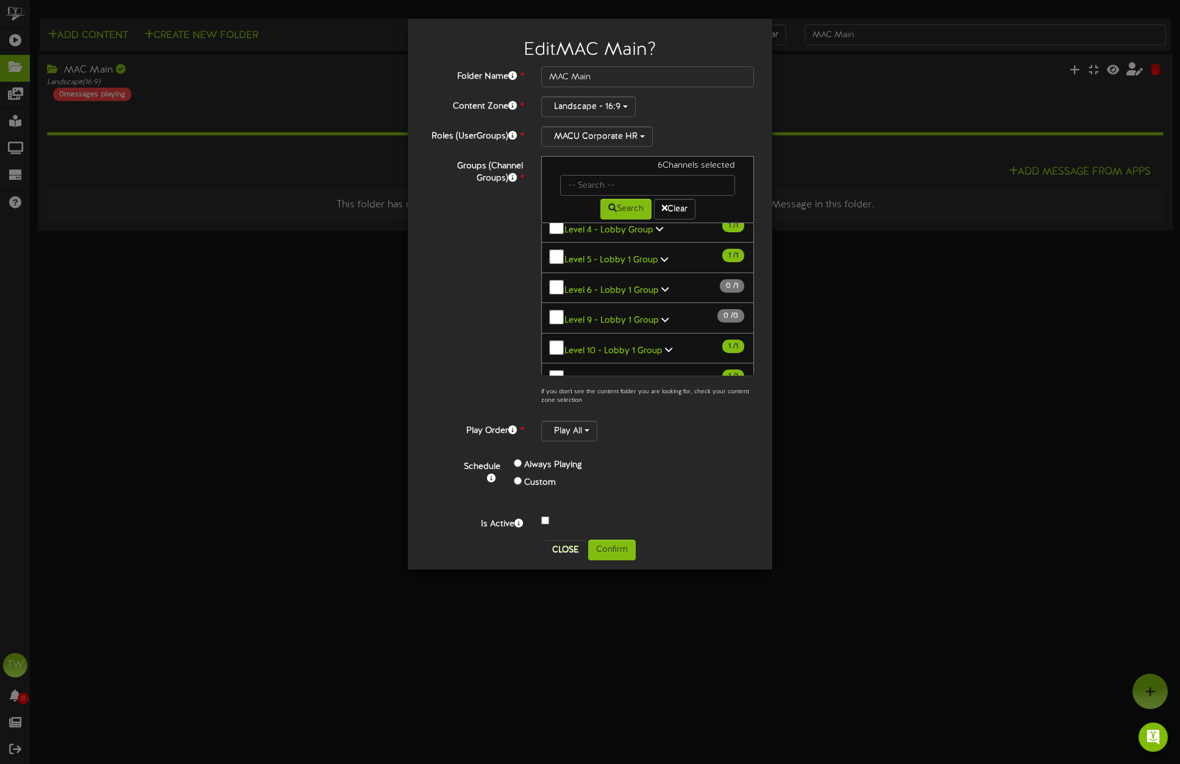
scroll to position [242, 0]
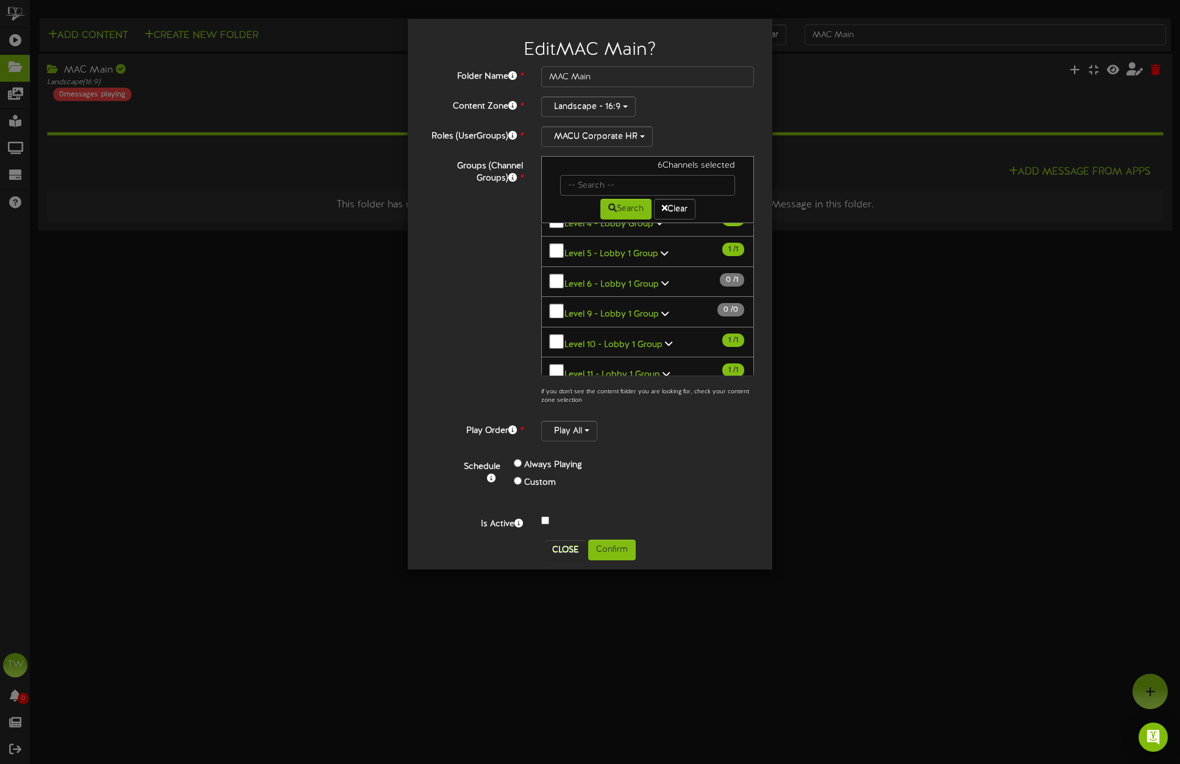
click at [858, 436] on div "Edit MAC Main ? Folder Name * [GEOGRAPHIC_DATA] Content Zone * Landscape - 16:9…" at bounding box center [590, 382] width 1180 height 764
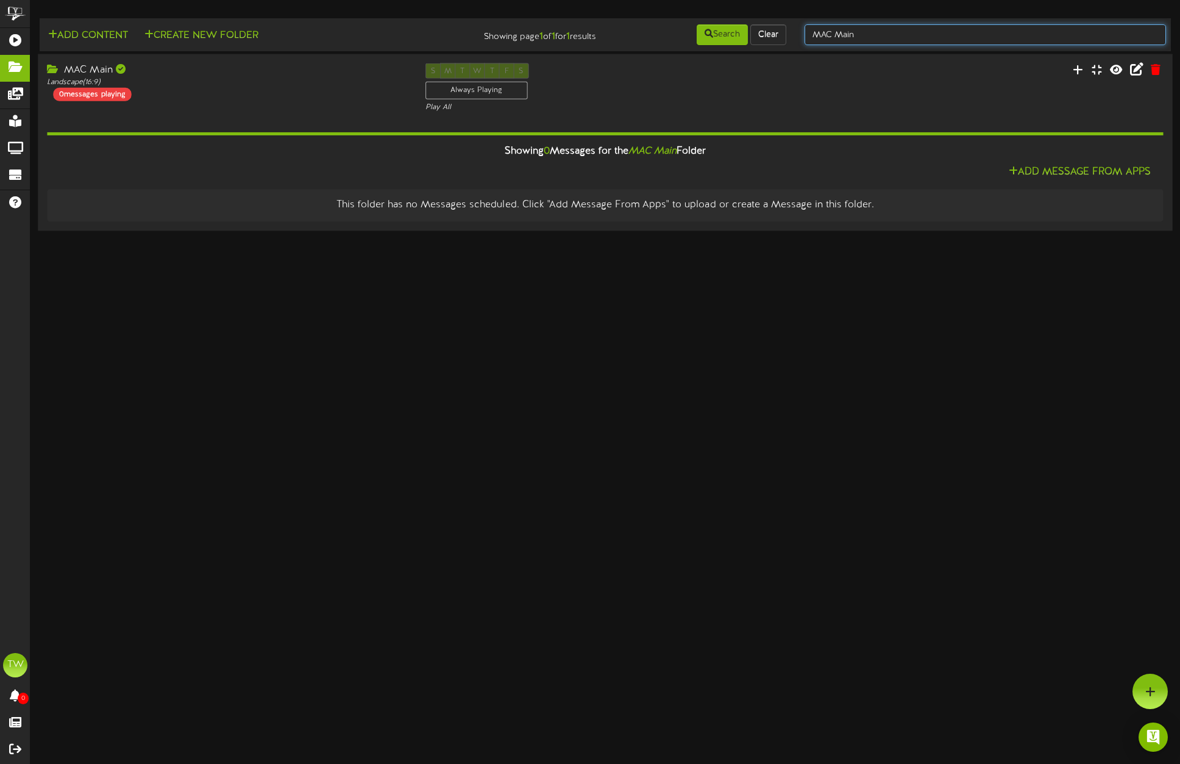
click at [875, 33] on input "MAC Main" at bounding box center [985, 34] width 361 height 21
type input "MAC"
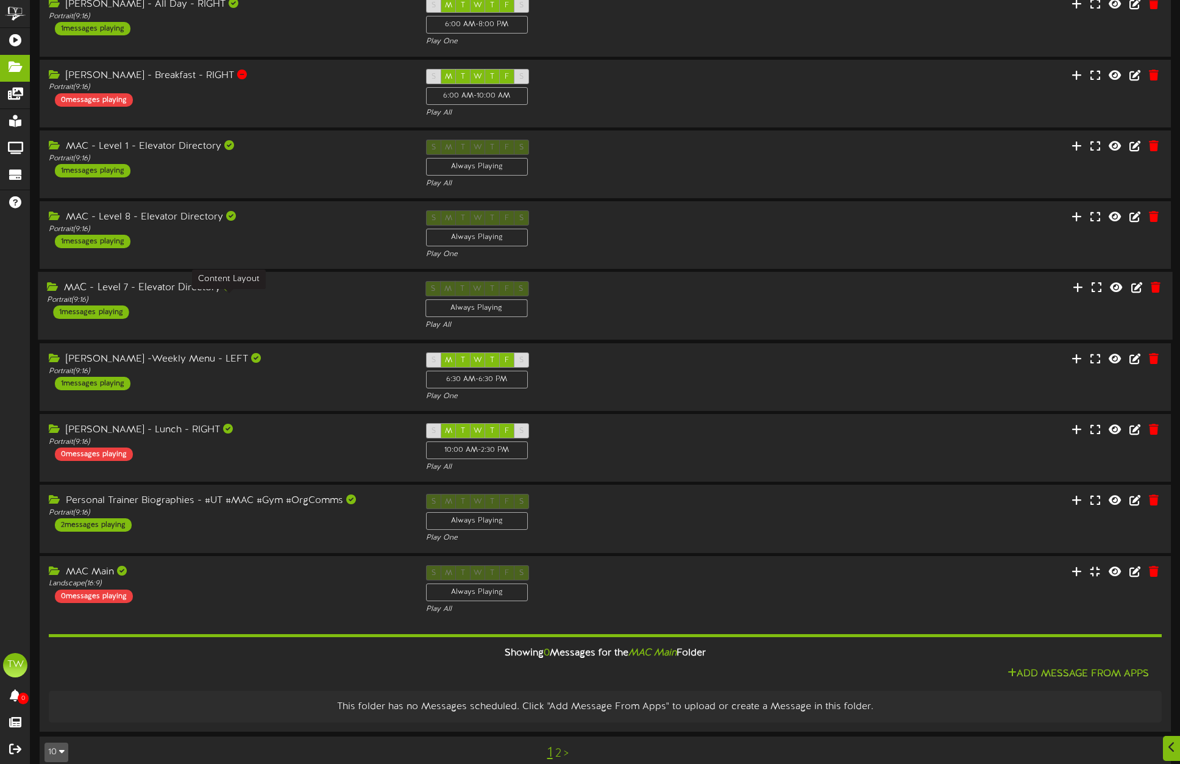
scroll to position [155, 0]
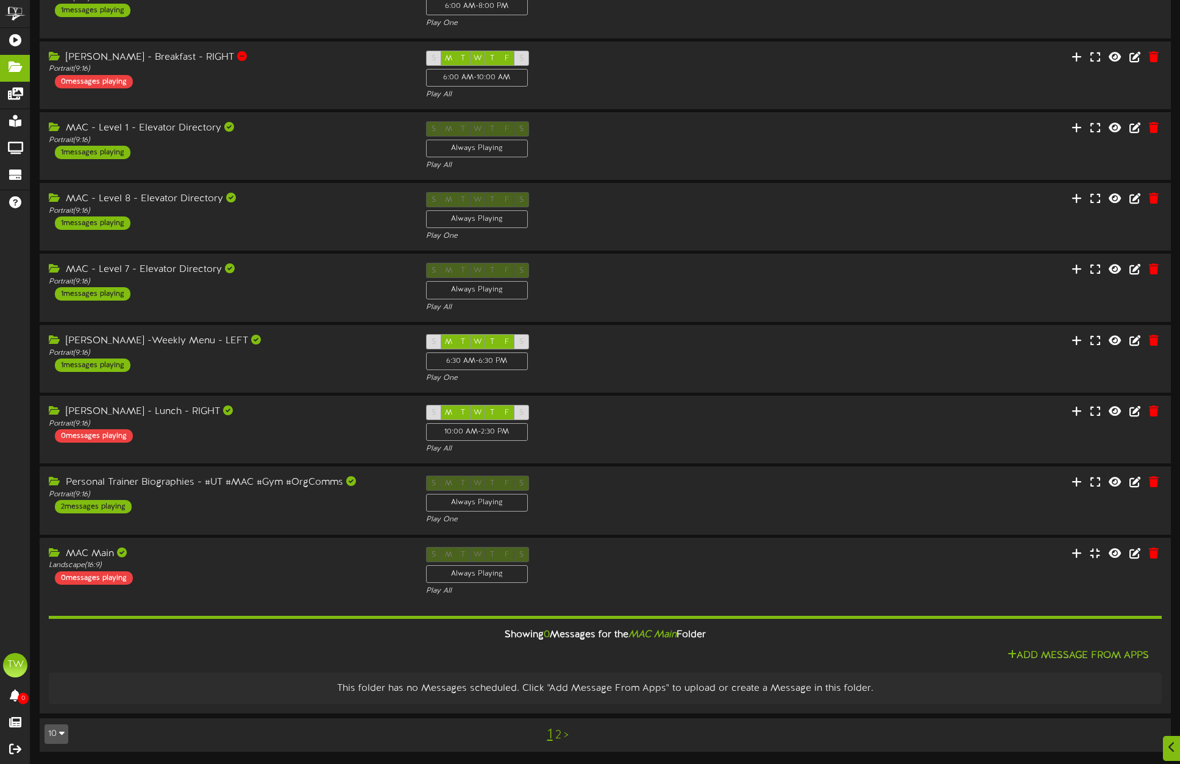
click at [558, 734] on link "2" at bounding box center [558, 734] width 6 height 13
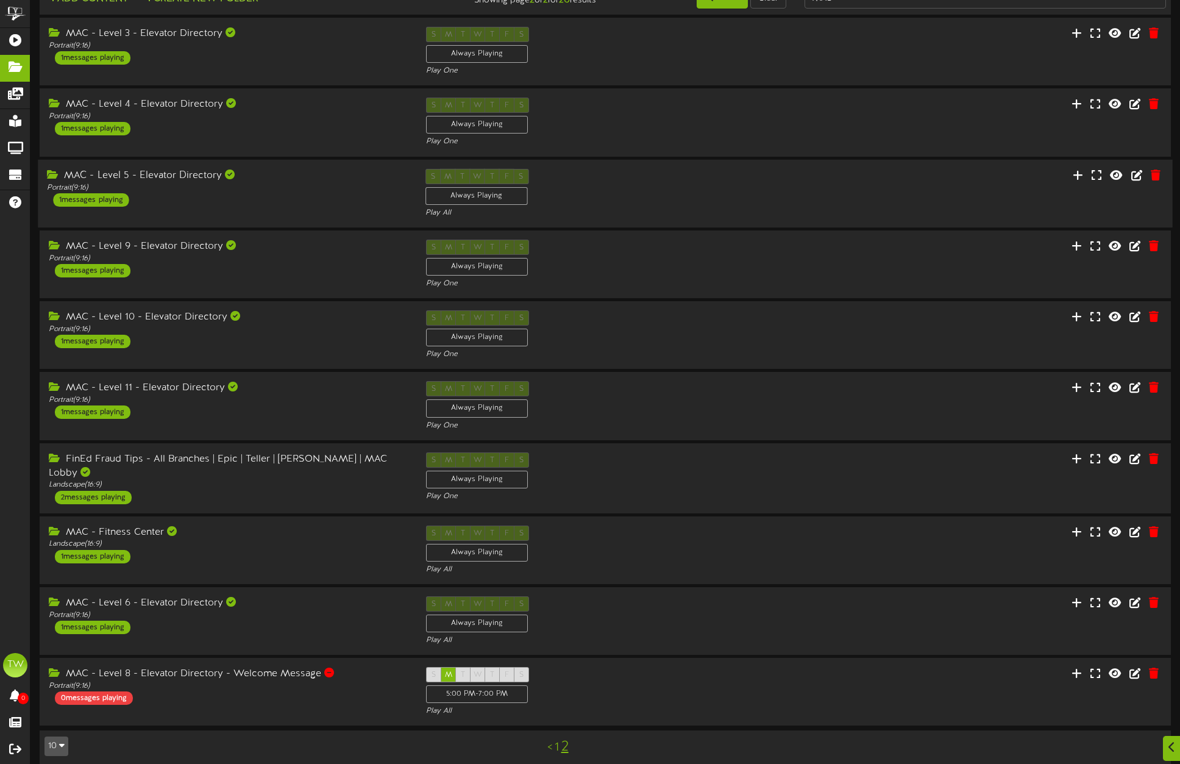
scroll to position [46, 0]
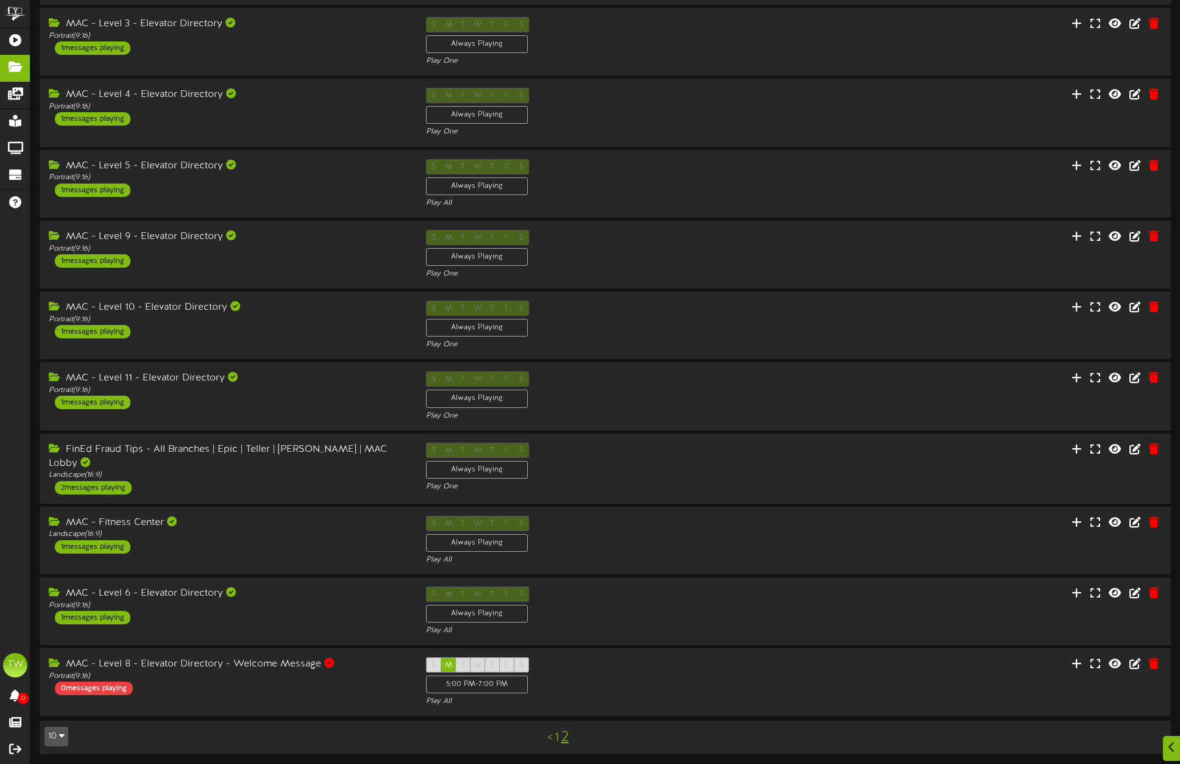
click at [556, 737] on link "1" at bounding box center [557, 737] width 4 height 13
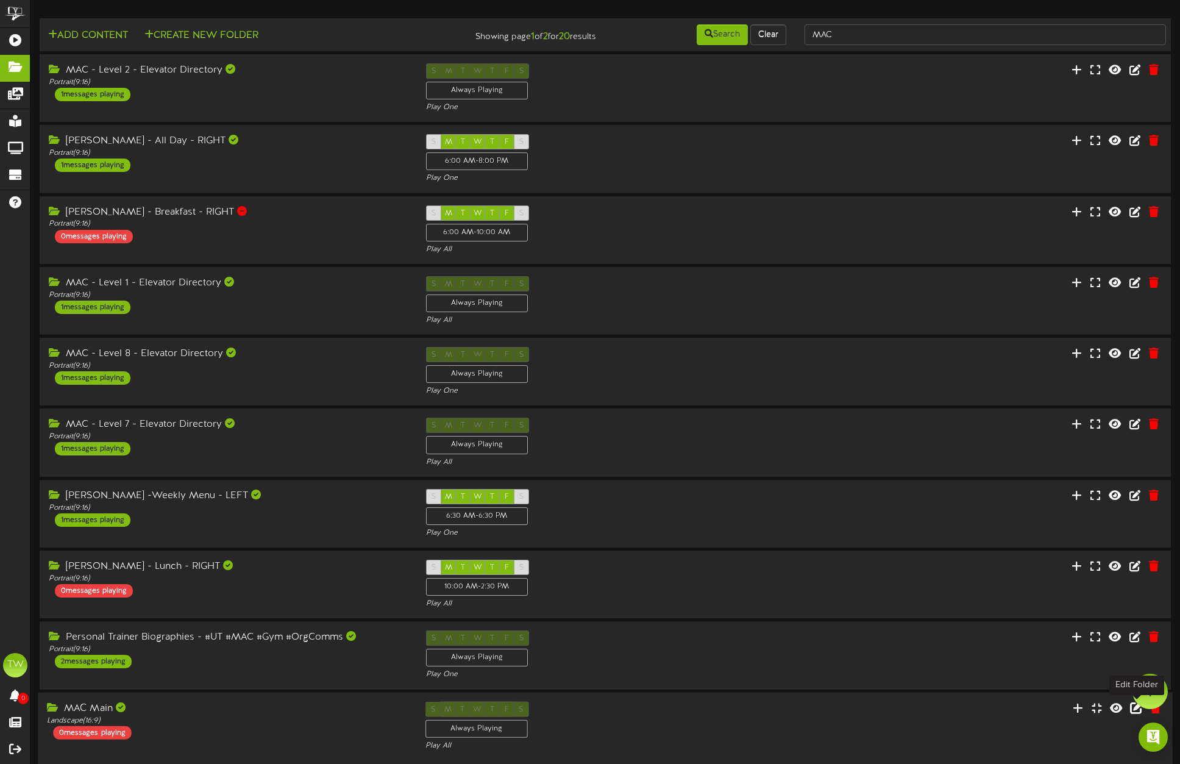
click at [1136, 710] on icon at bounding box center [1136, 706] width 13 height 13
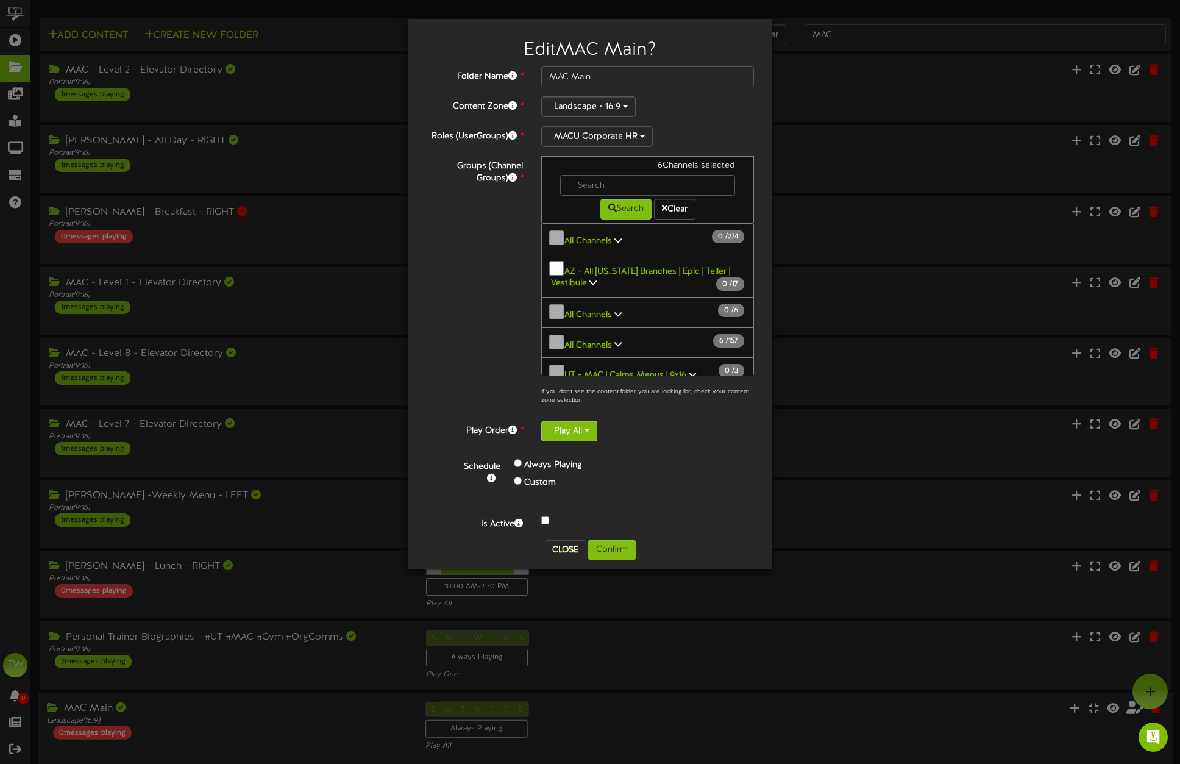
click at [589, 428] on button "Play All" at bounding box center [569, 431] width 56 height 21
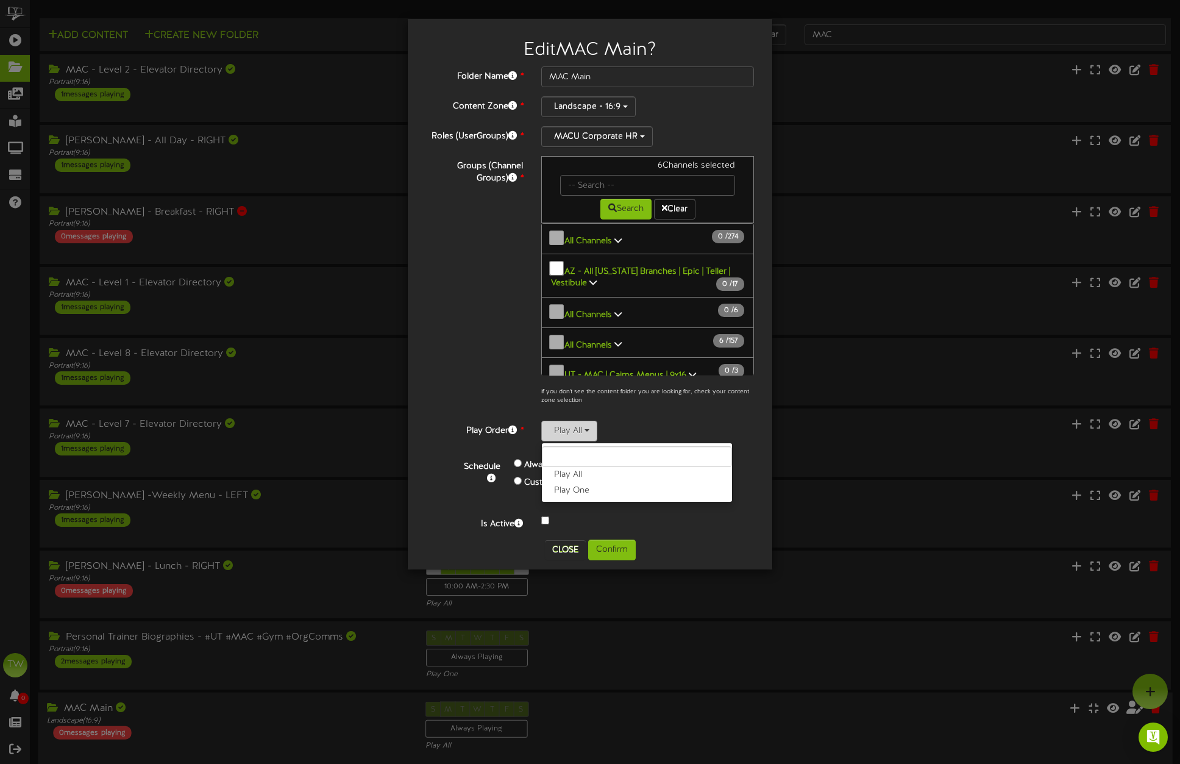
click at [589, 428] on button "Play All" at bounding box center [569, 431] width 56 height 21
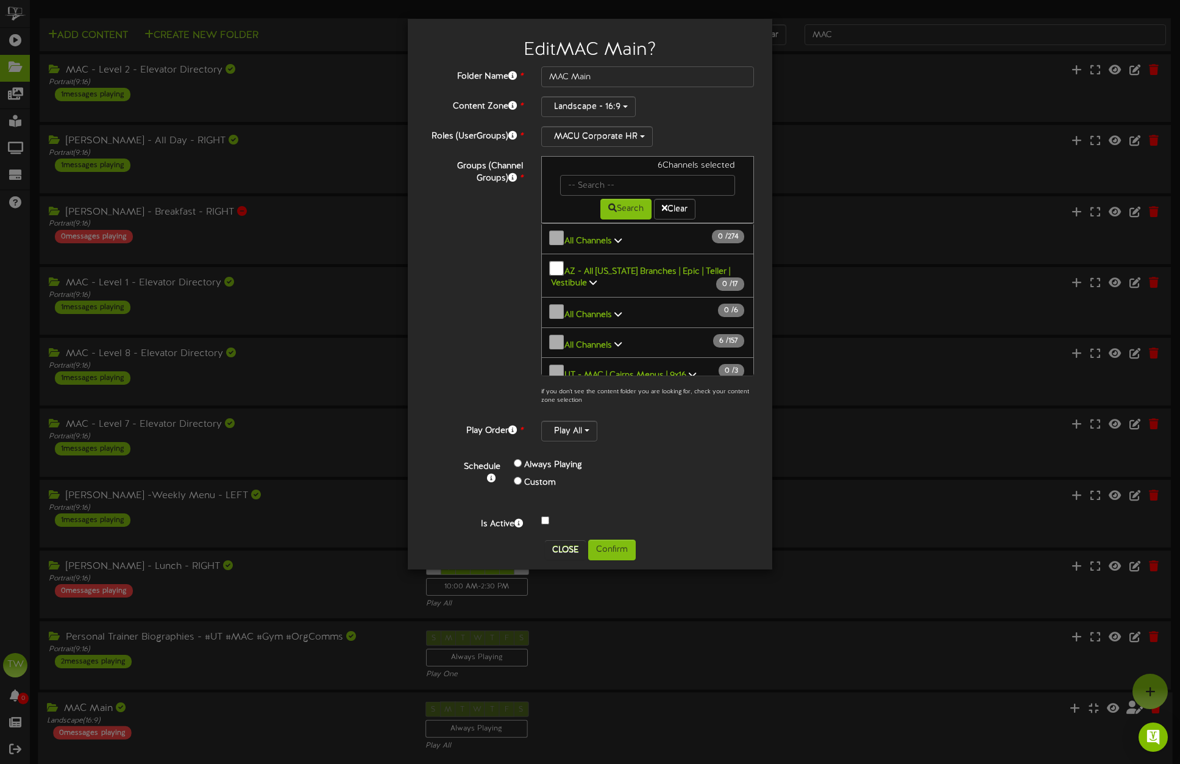
click at [887, 499] on div "Edit MAC Main ? Folder Name * [GEOGRAPHIC_DATA] Content Zone * Landscape - 16:9…" at bounding box center [590, 382] width 1180 height 764
